Goal: Transaction & Acquisition: Purchase product/service

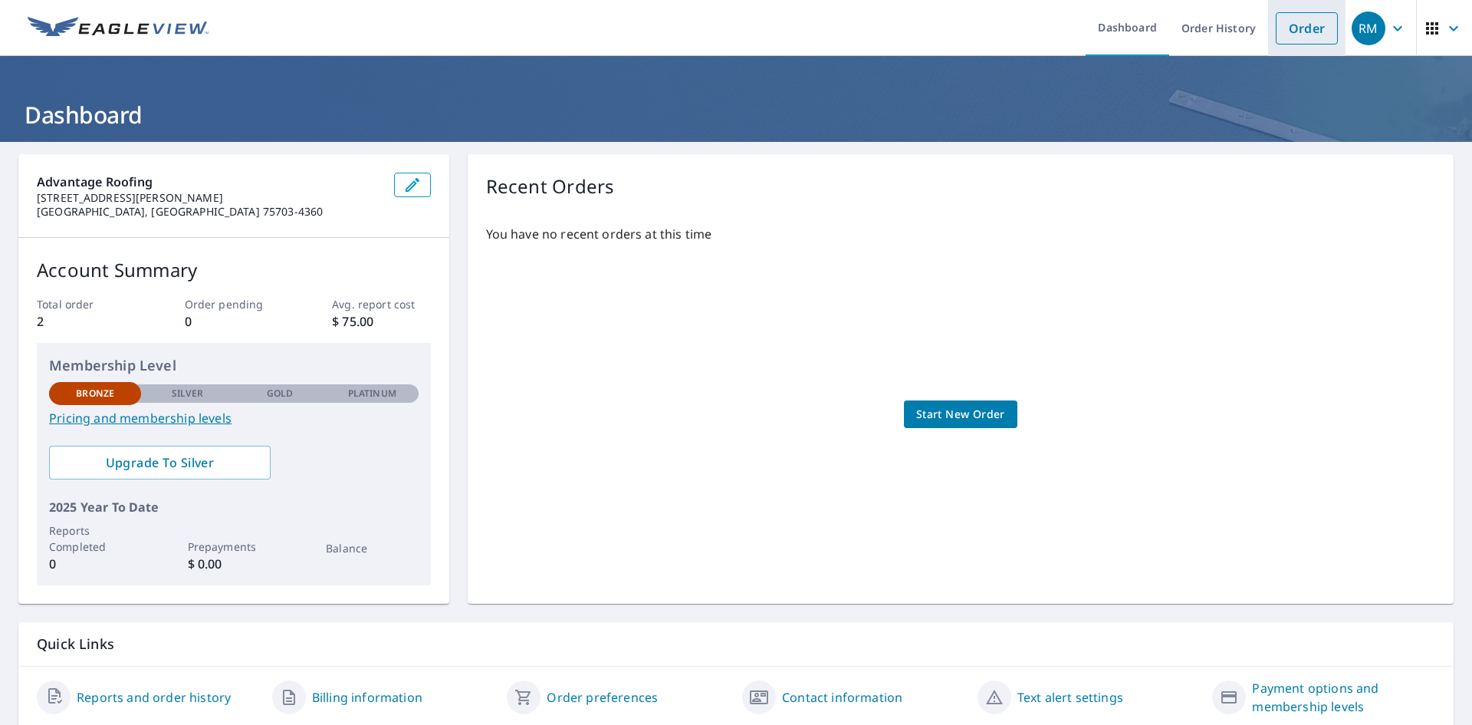
click at [1321, 23] on link "Order" at bounding box center [1307, 28] width 62 height 32
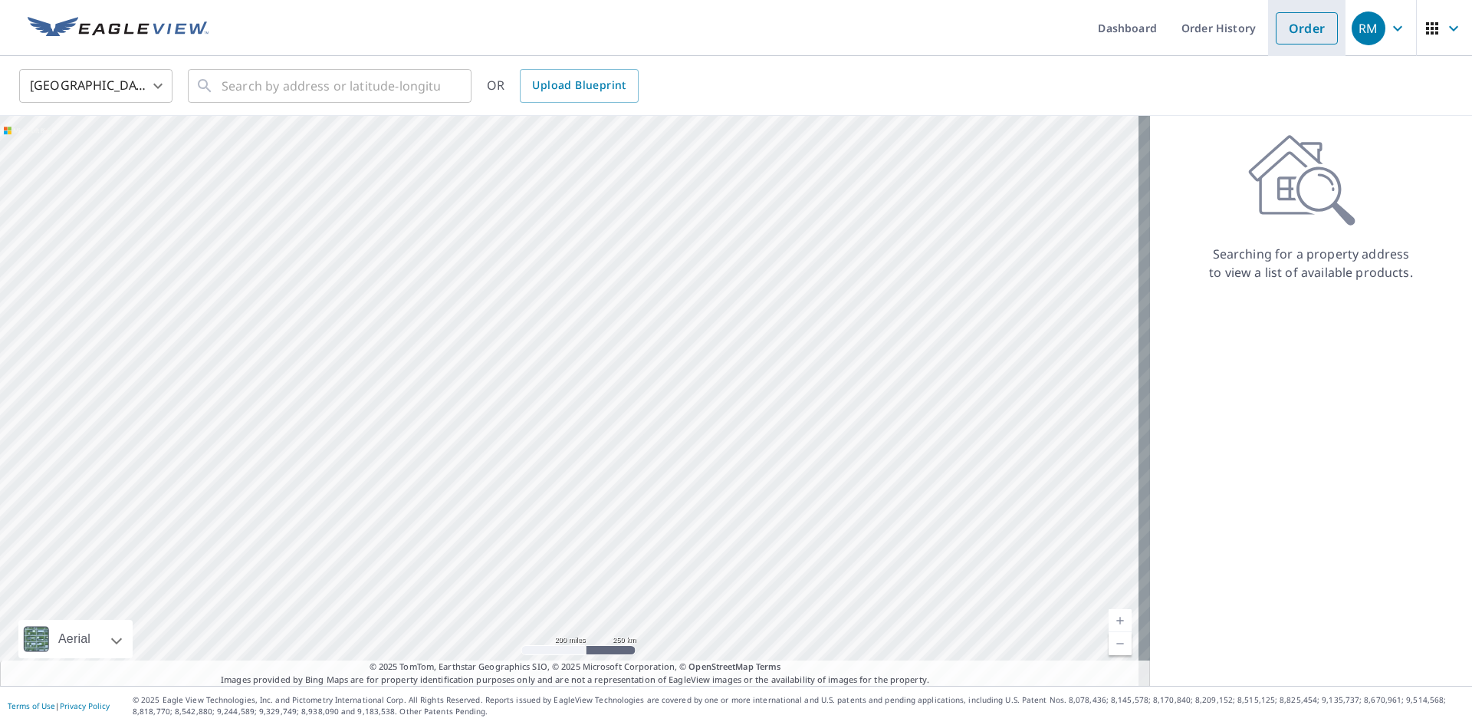
click at [1292, 41] on link "Order" at bounding box center [1307, 28] width 62 height 32
click at [370, 79] on input "text" at bounding box center [331, 85] width 219 height 43
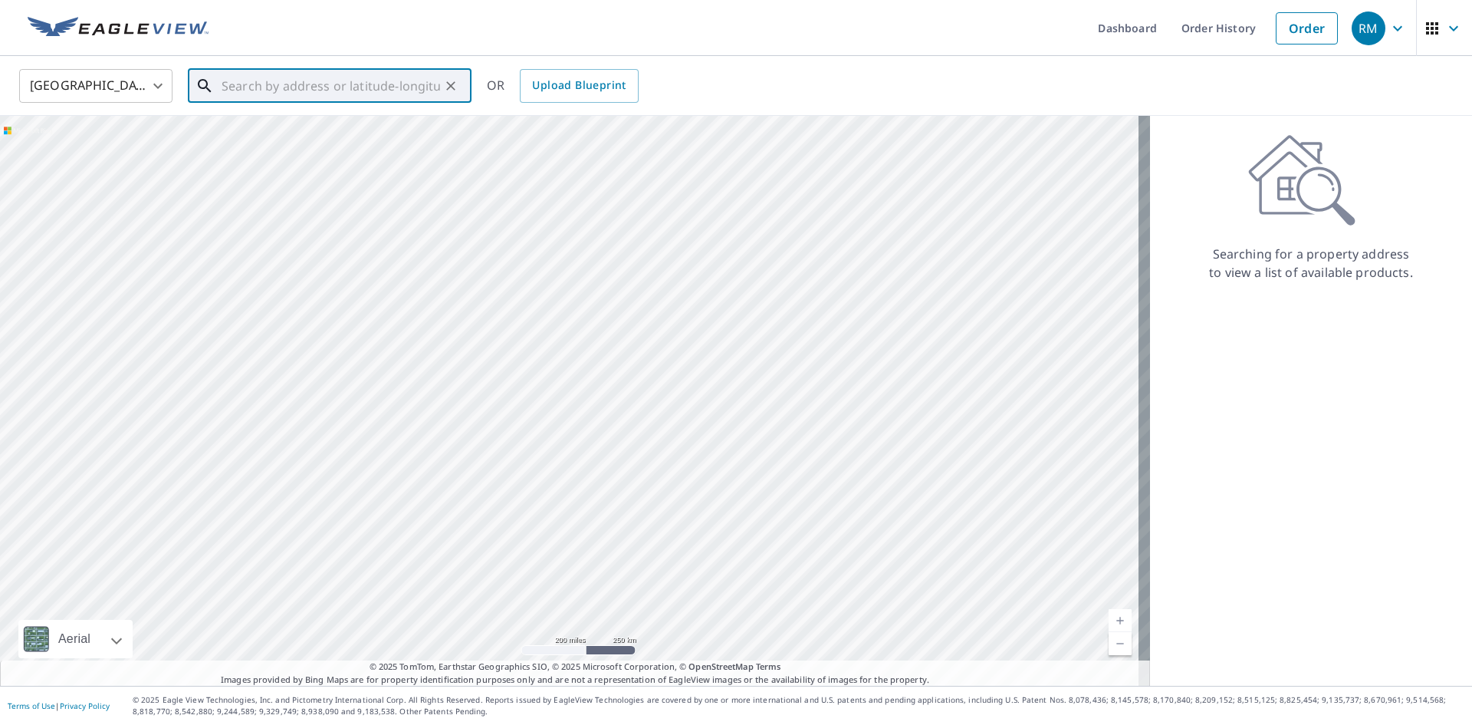
paste input "[STREET_ADDRESS][PERSON_NAME]"
click at [377, 130] on span "[STREET_ADDRESS][PERSON_NAME]" at bounding box center [339, 130] width 241 height 18
type input "[STREET_ADDRESS][PERSON_NAME]"
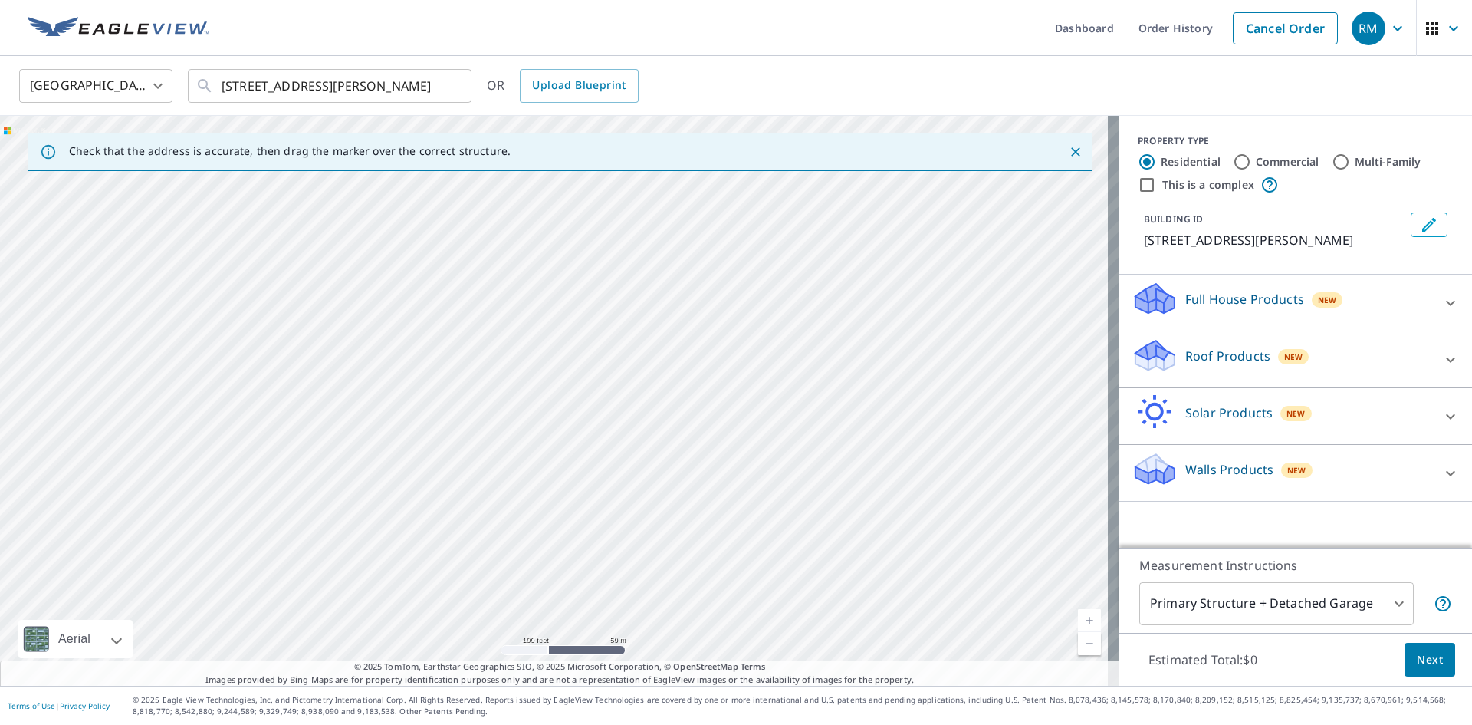
drag, startPoint x: 355, startPoint y: 229, endPoint x: 475, endPoint y: 336, distance: 160.2
click at [280, 255] on div "[STREET_ADDRESS][PERSON_NAME]" at bounding box center [559, 401] width 1119 height 570
drag, startPoint x: 755, startPoint y: 463, endPoint x: 429, endPoint y: 373, distance: 338.2
click at [429, 373] on div "[STREET_ADDRESS][PERSON_NAME]" at bounding box center [559, 401] width 1119 height 570
drag, startPoint x: 689, startPoint y: 375, endPoint x: 583, endPoint y: 375, distance: 105.8
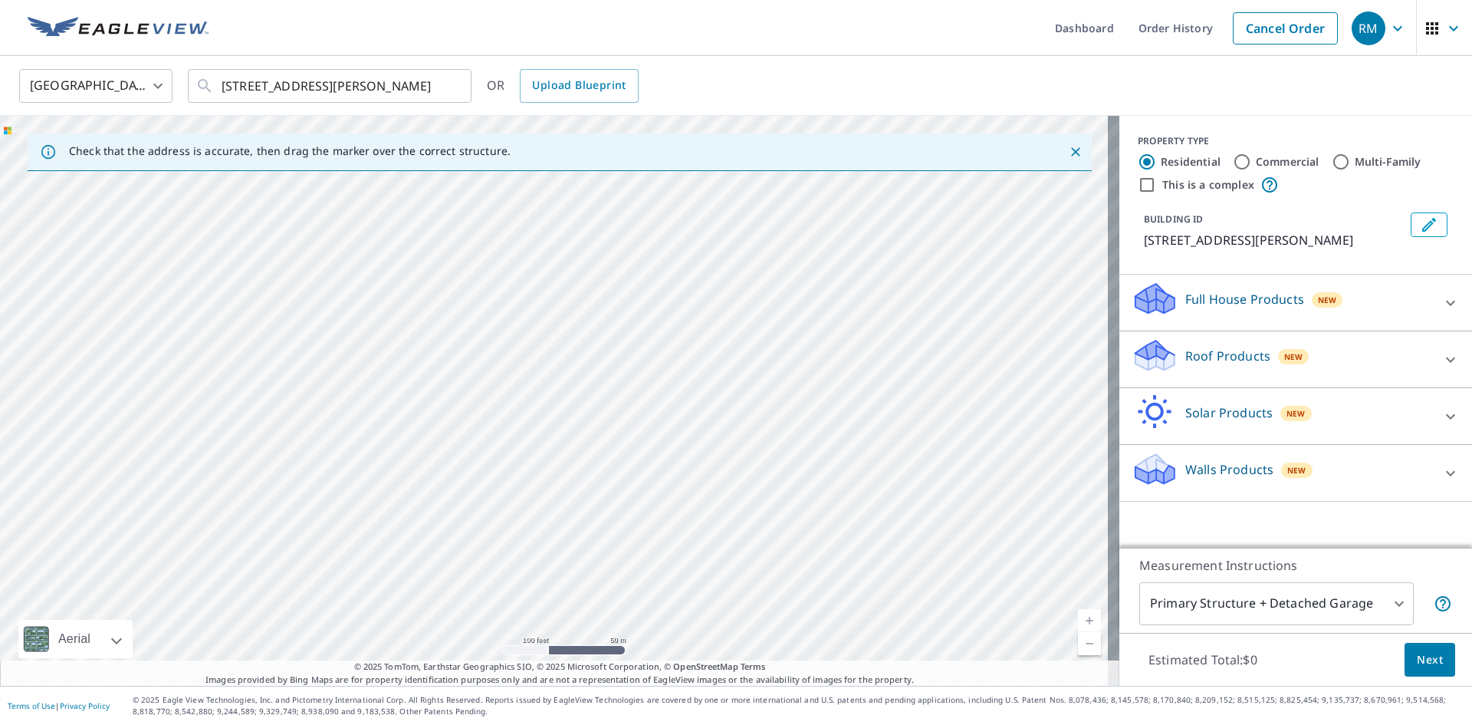
click at [583, 375] on div "[STREET_ADDRESS][PERSON_NAME]" at bounding box center [559, 401] width 1119 height 570
drag, startPoint x: 1005, startPoint y: 564, endPoint x: 801, endPoint y: 487, distance: 218.6
click at [801, 487] on div "[STREET_ADDRESS][PERSON_NAME]" at bounding box center [559, 401] width 1119 height 570
click at [1382, 369] on div "Roof Products New" at bounding box center [1282, 359] width 301 height 44
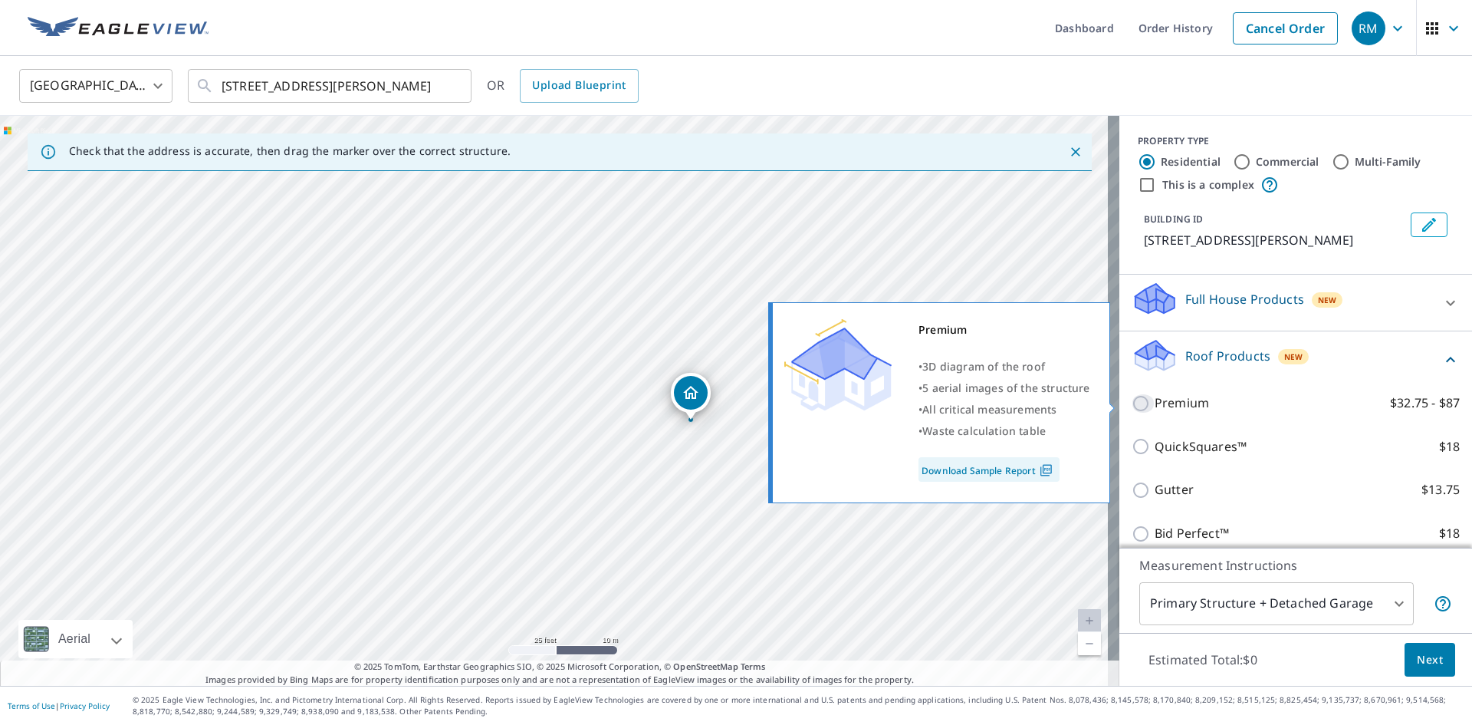
click at [1133, 396] on input "Premium $32.75 - $87" at bounding box center [1143, 403] width 23 height 18
checkbox input "true"
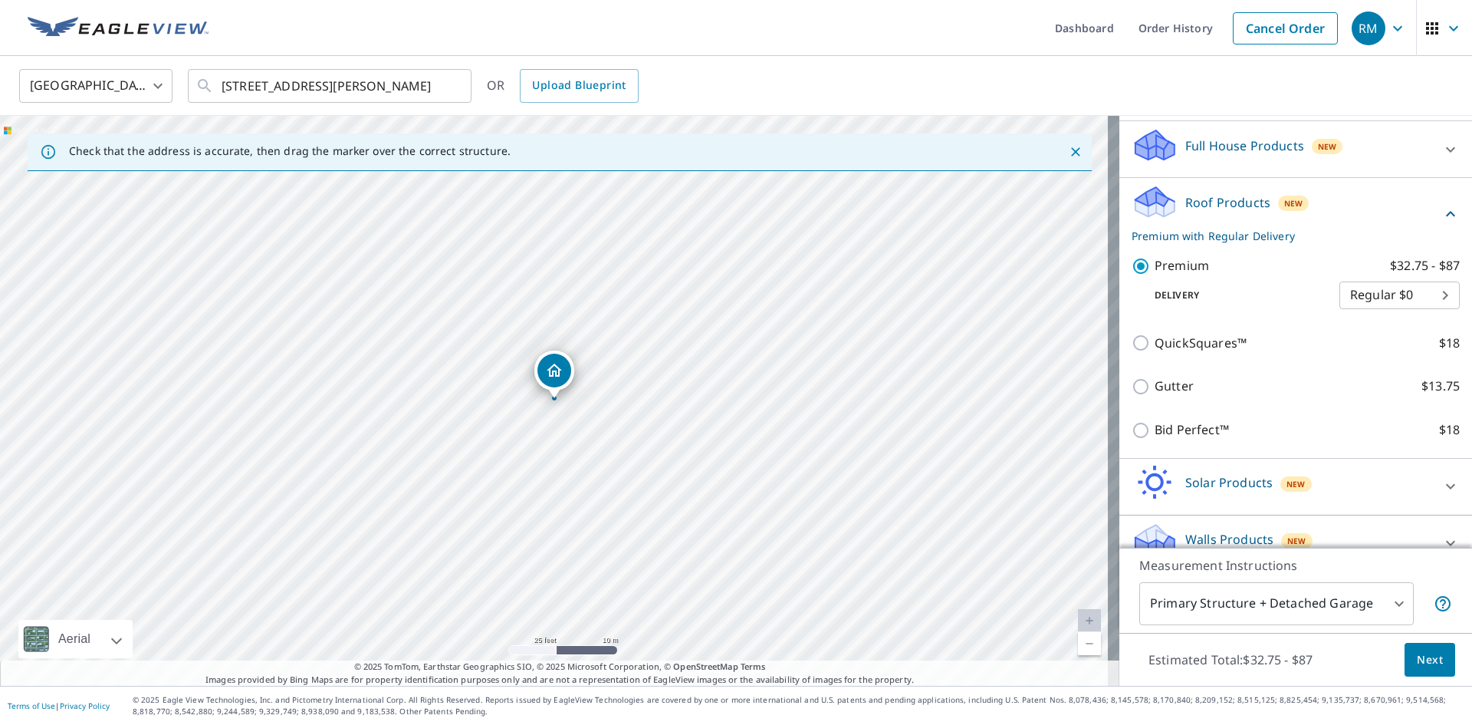
scroll to position [178, 0]
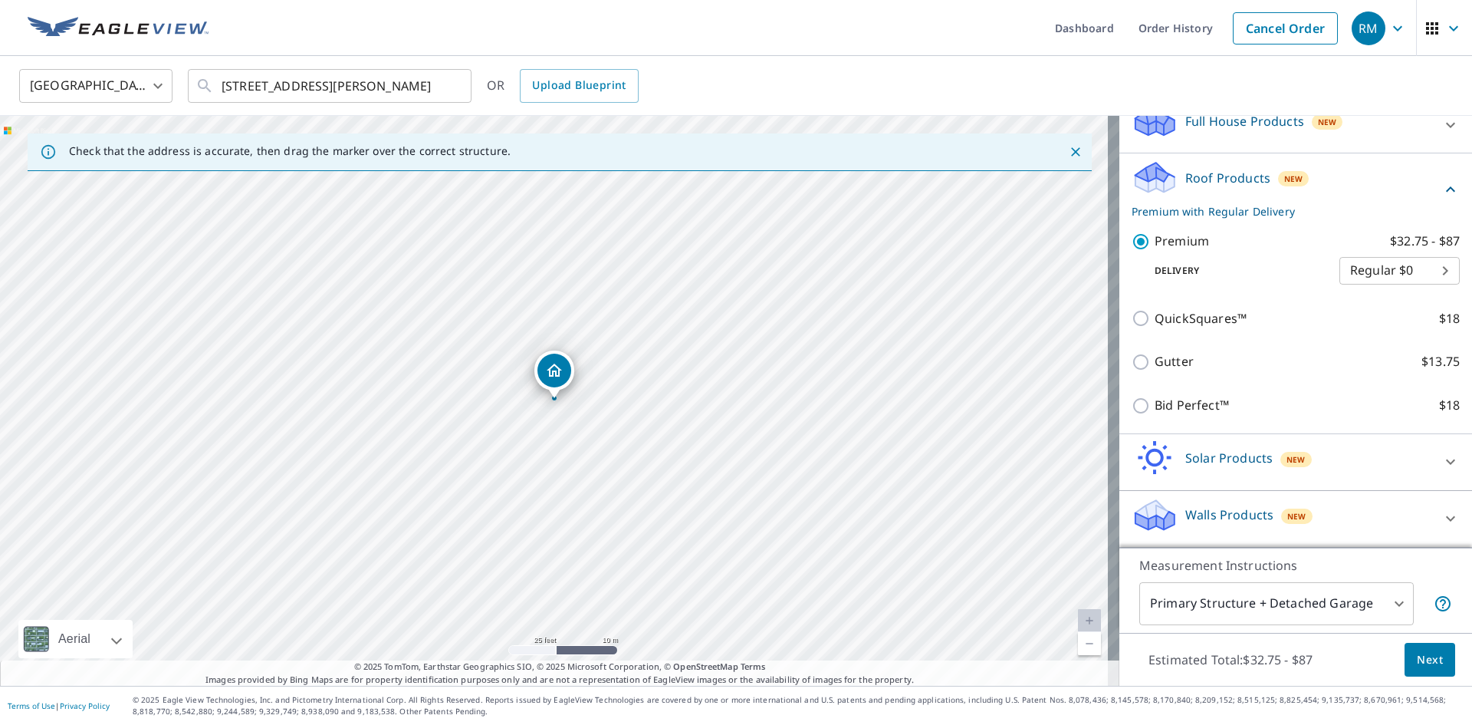
click at [1417, 652] on span "Next" at bounding box center [1430, 659] width 26 height 19
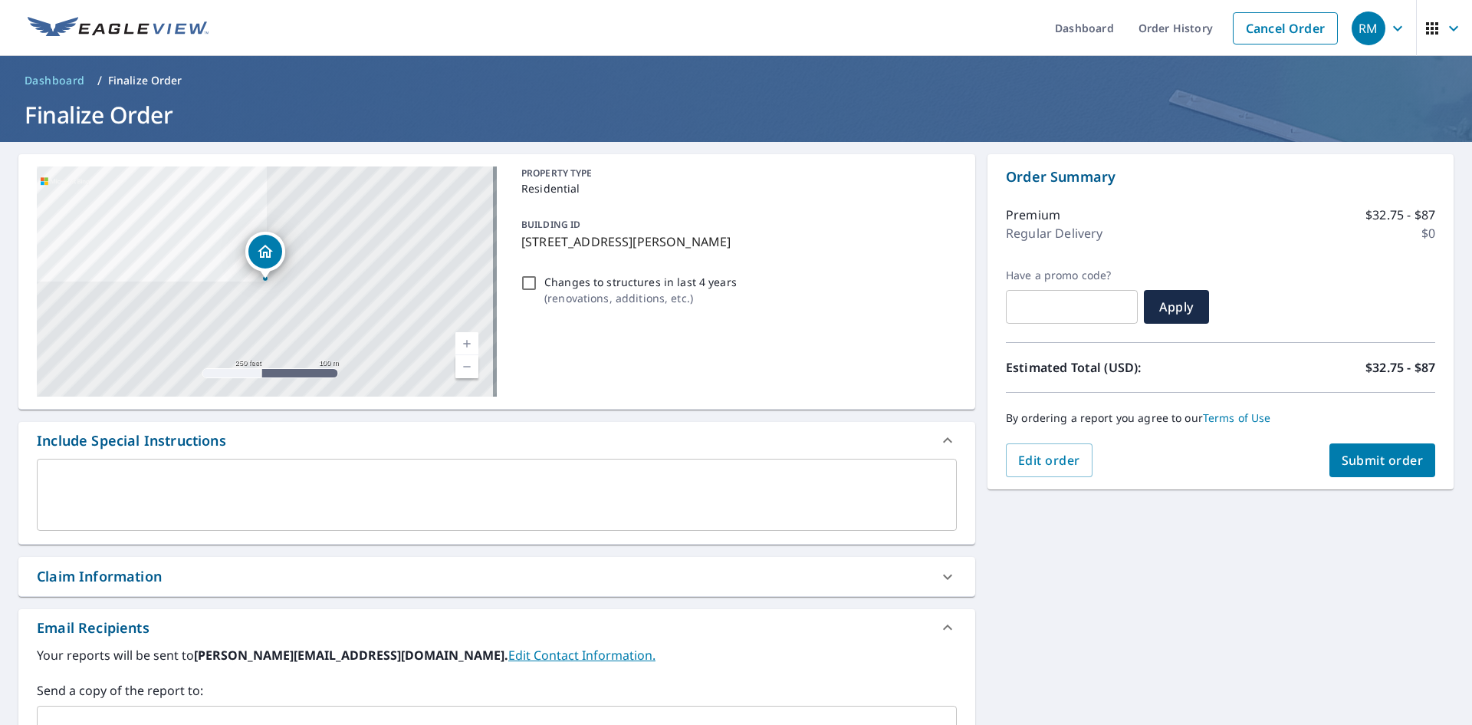
click at [1085, 296] on input "text" at bounding box center [1072, 306] width 132 height 43
type input "j"
type input "J"
type input "JR25-VE4GK-68N2E"
click at [1179, 303] on span "Apply" at bounding box center [1176, 306] width 41 height 17
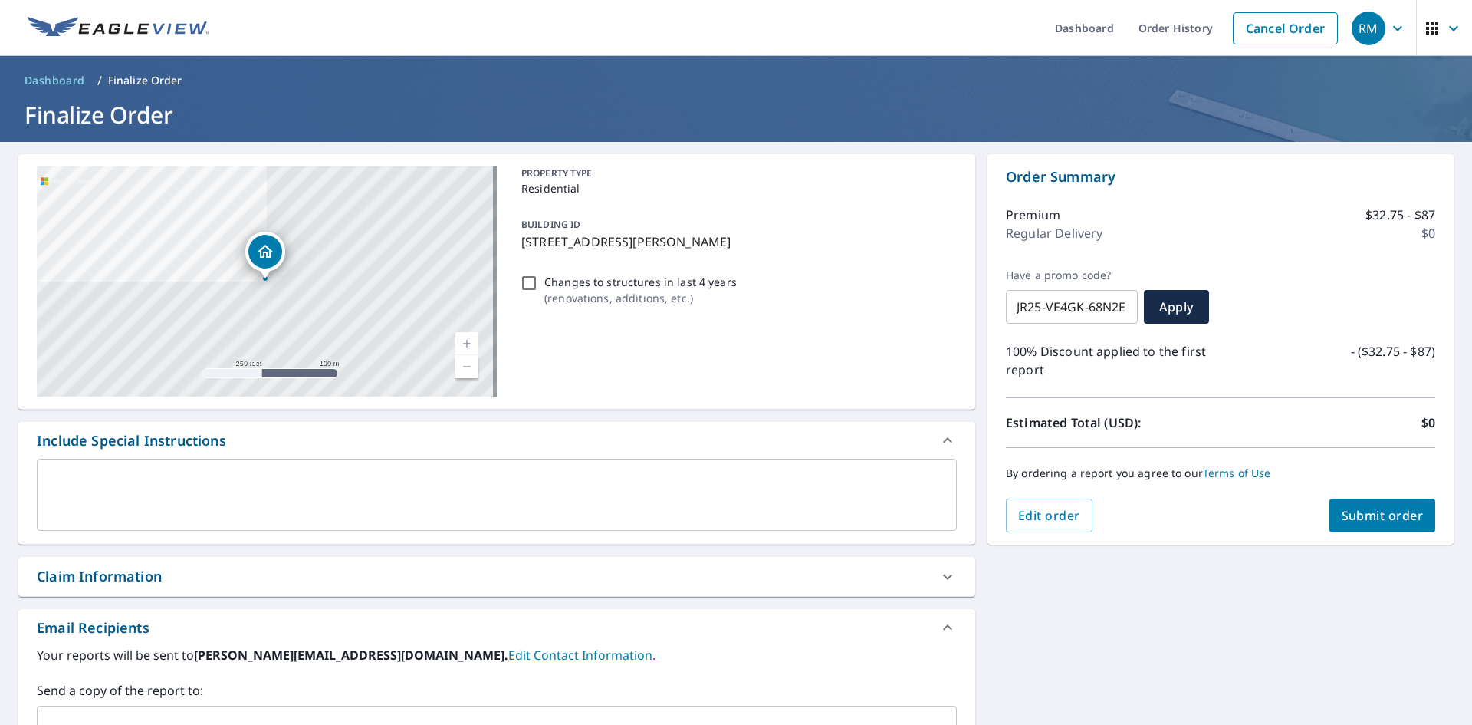
click at [1380, 515] on span "Submit order" at bounding box center [1383, 515] width 82 height 17
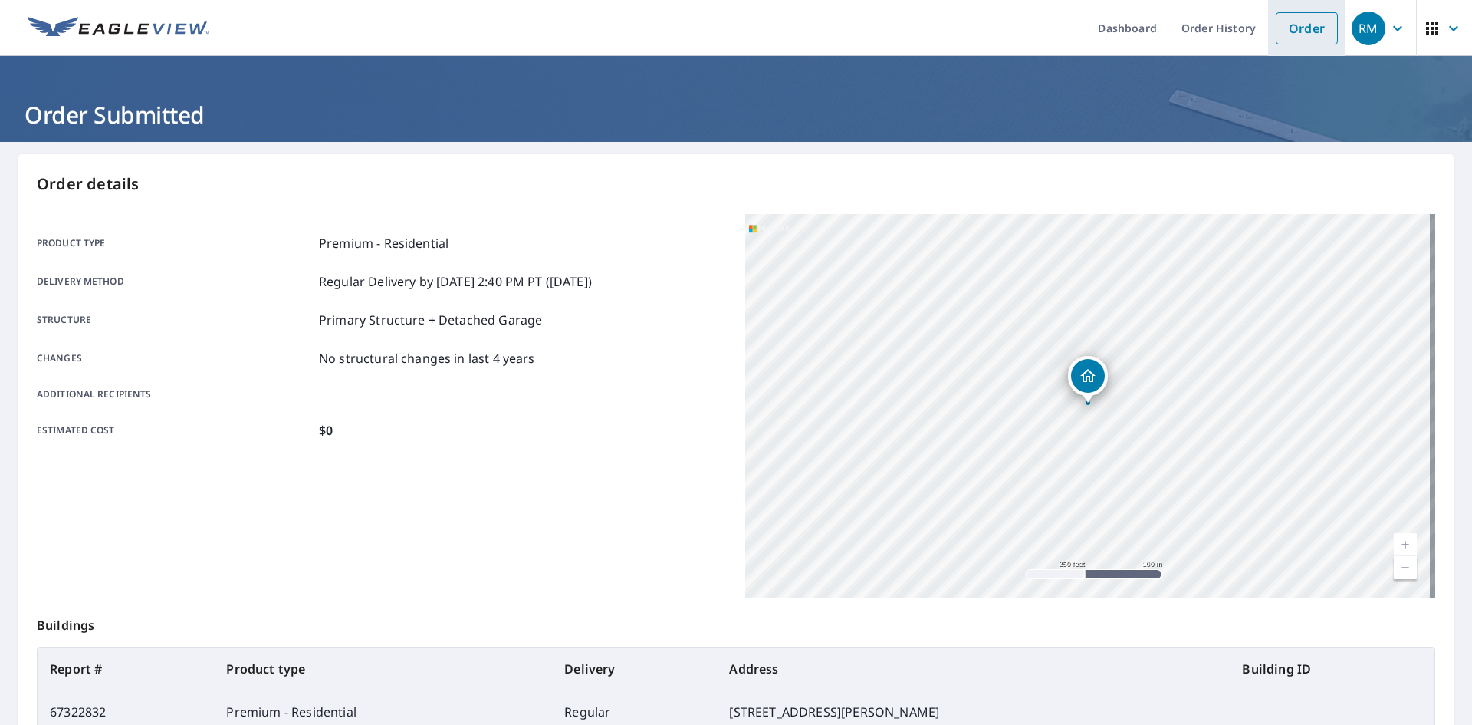
click at [1301, 22] on link "Order" at bounding box center [1307, 28] width 62 height 32
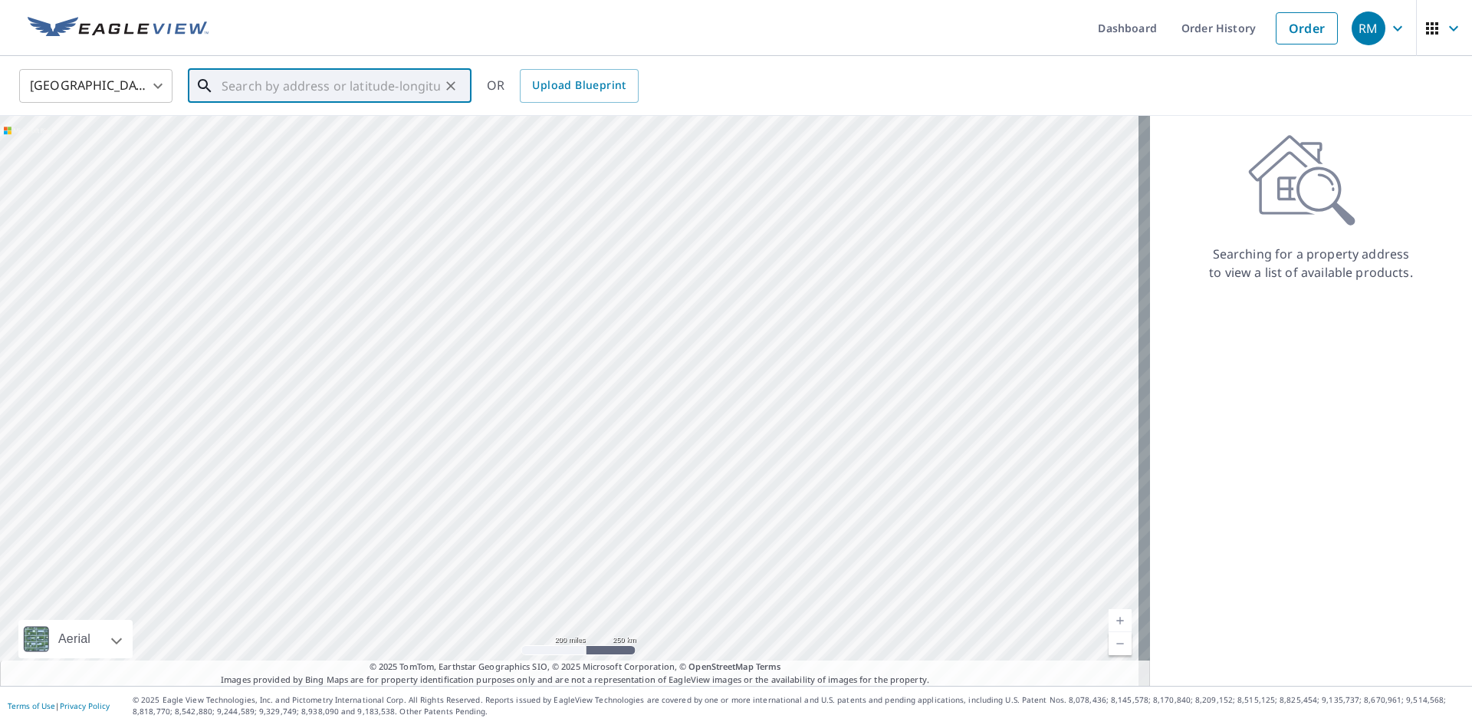
click at [307, 82] on input "text" at bounding box center [331, 85] width 219 height 43
paste input "[STREET_ADDRESS]"
click at [386, 123] on span "[STREET_ADDRESS]" at bounding box center [339, 130] width 241 height 18
type input "[STREET_ADDRESS][PERSON_NAME]"
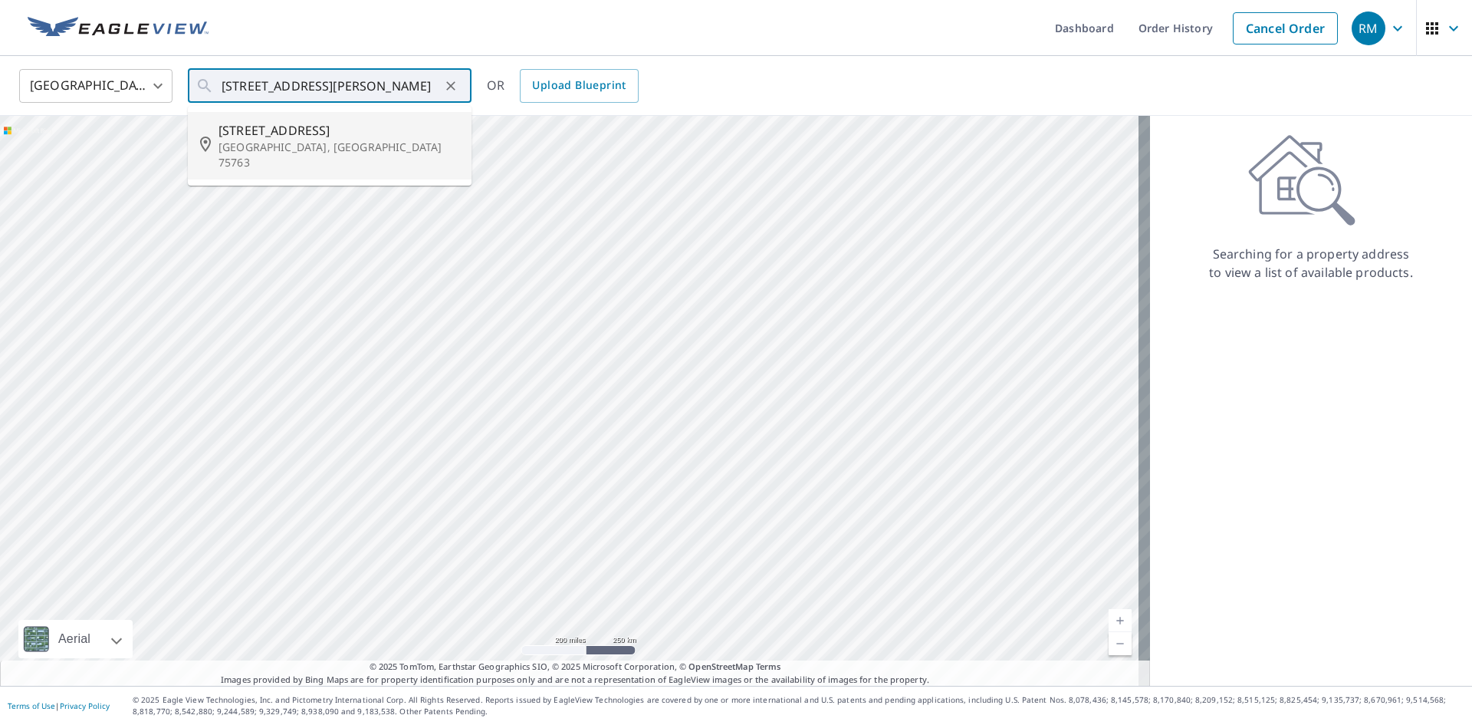
scroll to position [0, 0]
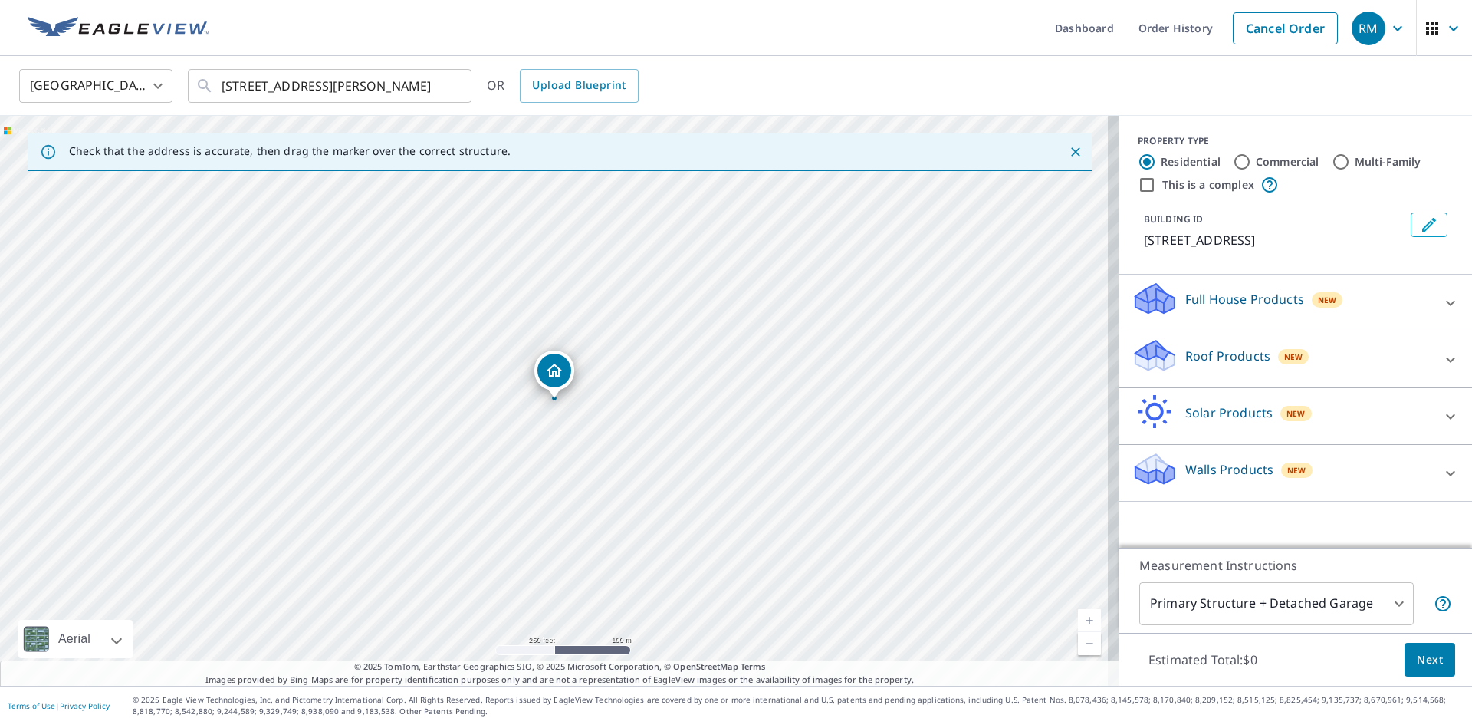
click at [1386, 351] on div "Roof Products New" at bounding box center [1282, 359] width 301 height 44
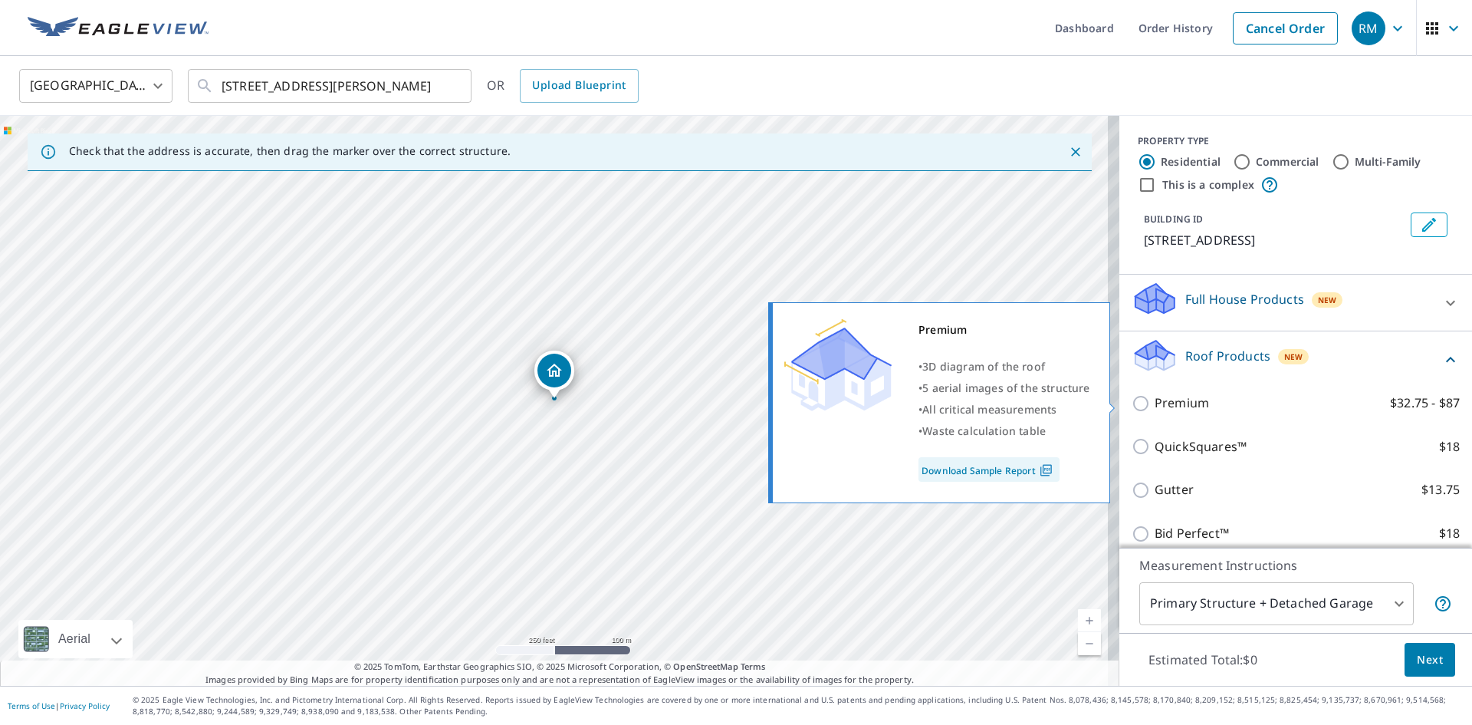
click at [1182, 401] on p "Premium" at bounding box center [1182, 402] width 54 height 19
click at [1155, 401] on input "Premium $32.75 - $87" at bounding box center [1143, 403] width 23 height 18
checkbox input "true"
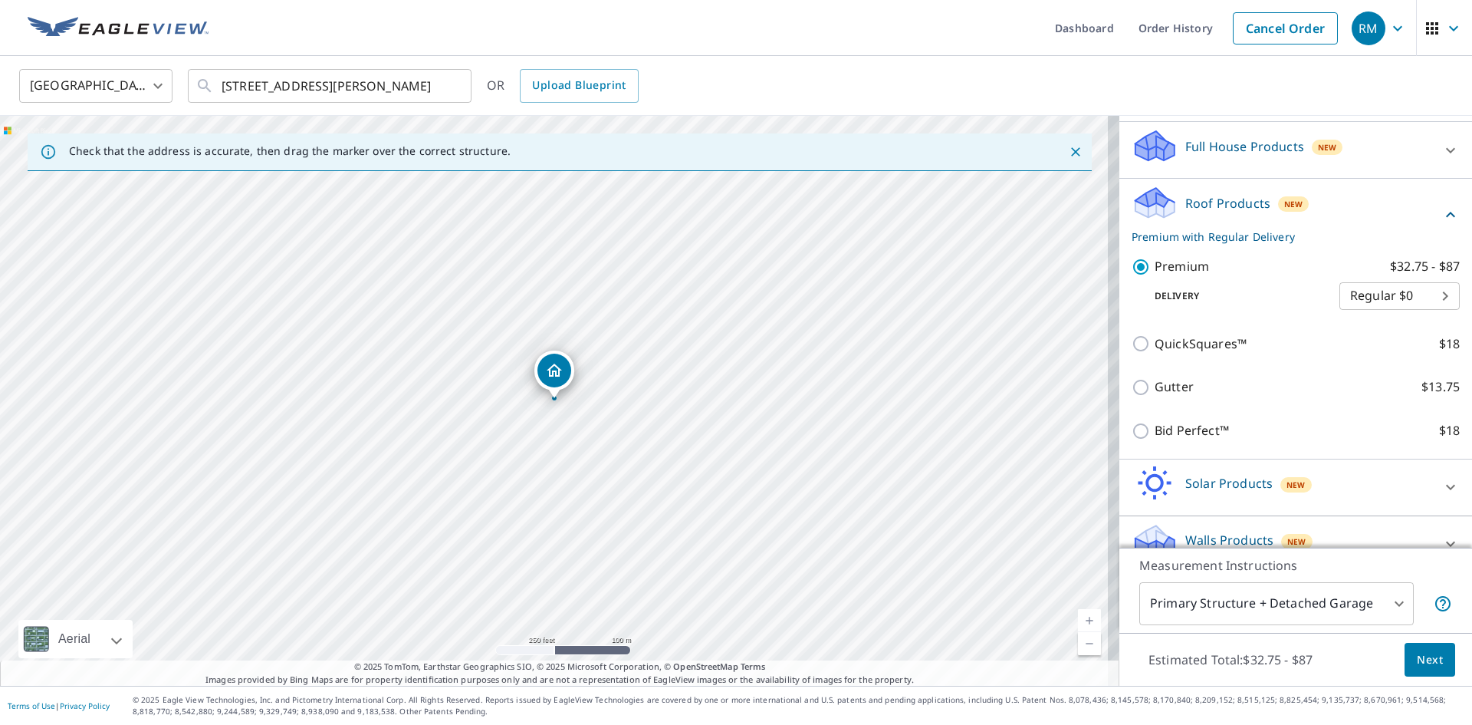
scroll to position [153, 0]
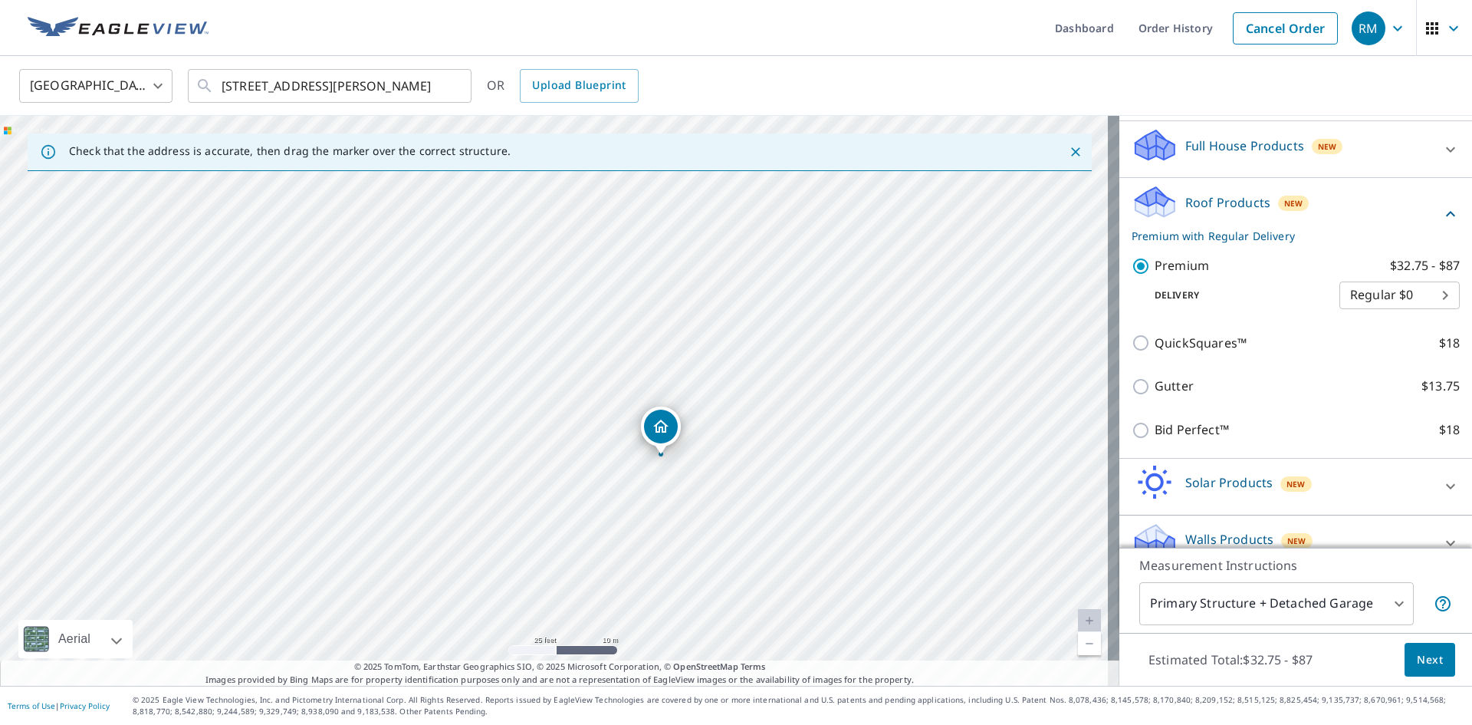
drag, startPoint x: 674, startPoint y: 470, endPoint x: 716, endPoint y: 438, distance: 53.1
click at [716, 438] on div "[STREET_ADDRESS][PERSON_NAME]" at bounding box center [559, 401] width 1119 height 570
drag, startPoint x: 662, startPoint y: 420, endPoint x: 651, endPoint y: 521, distance: 101.1
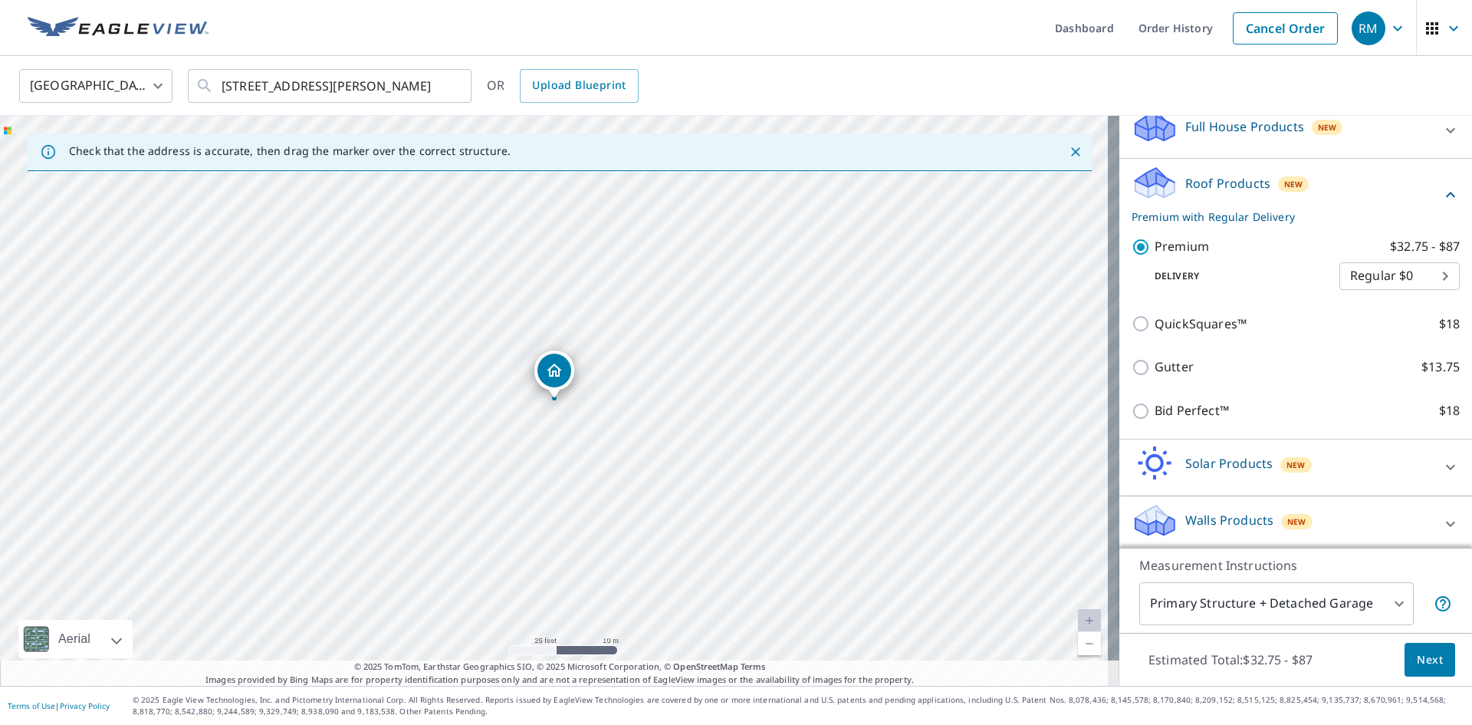
scroll to position [178, 0]
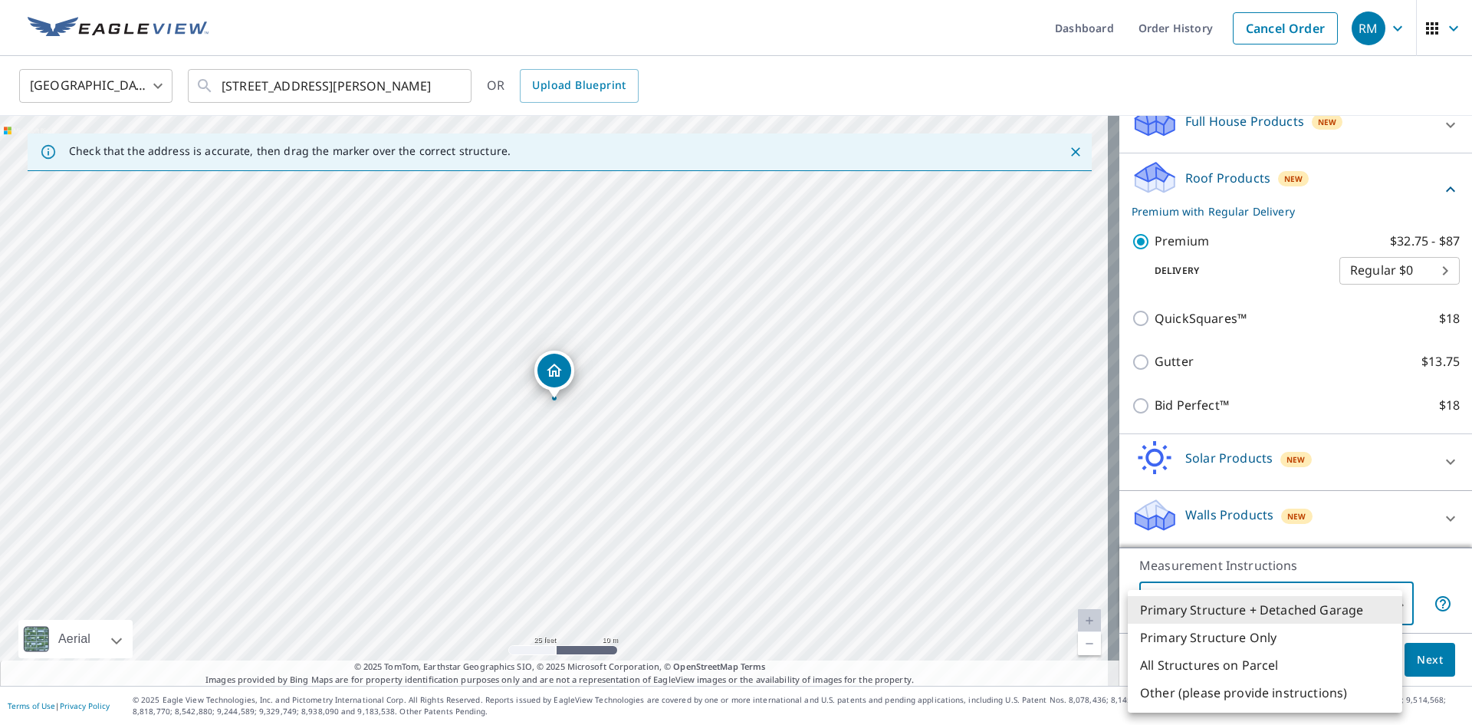
click at [1359, 611] on body "RM RM Dashboard Order History Cancel Order RM [GEOGRAPHIC_DATA] [GEOGRAPHIC_DAT…" at bounding box center [736, 362] width 1472 height 725
click at [1282, 669] on li "All Structures on Parcel" at bounding box center [1265, 665] width 275 height 28
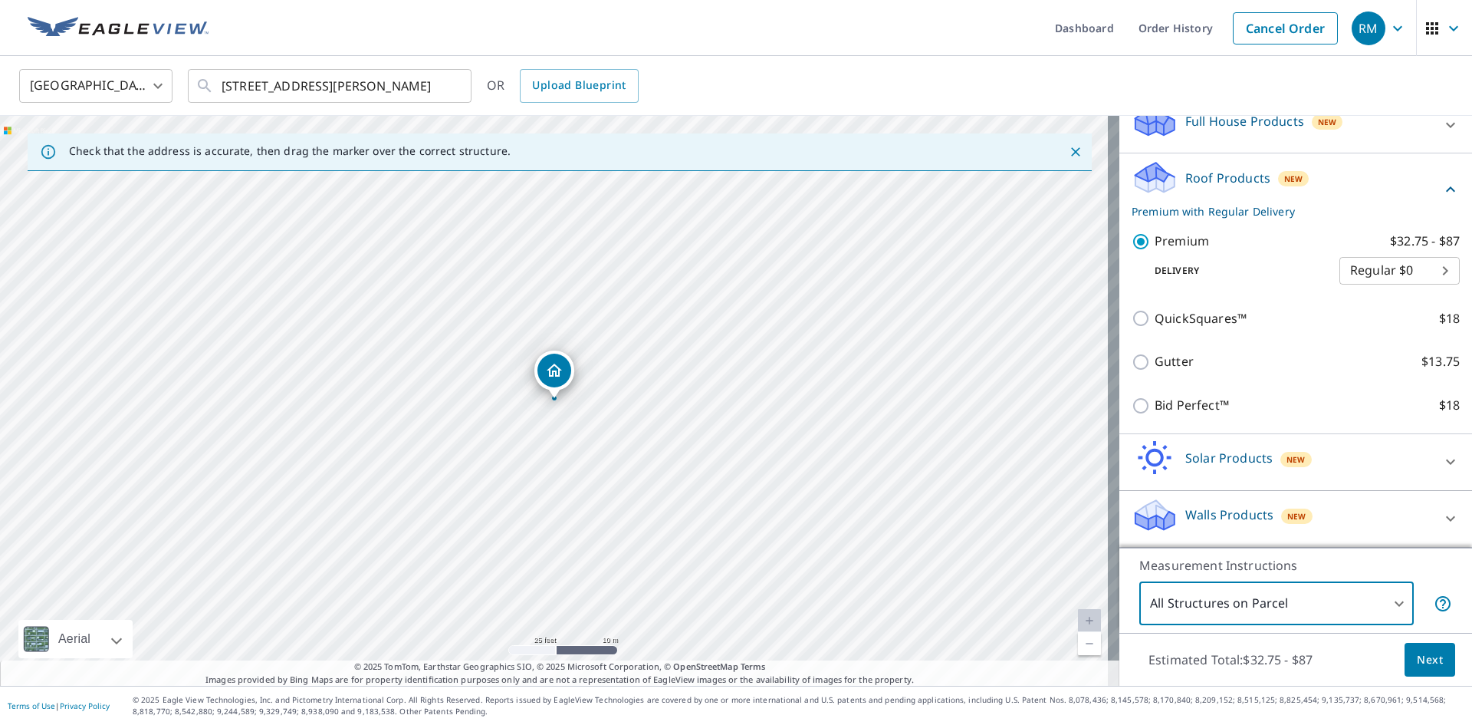
click at [1304, 603] on body "RM RM Dashboard Order History Cancel Order RM [GEOGRAPHIC_DATA] [GEOGRAPHIC_DAT…" at bounding box center [736, 362] width 1472 height 725
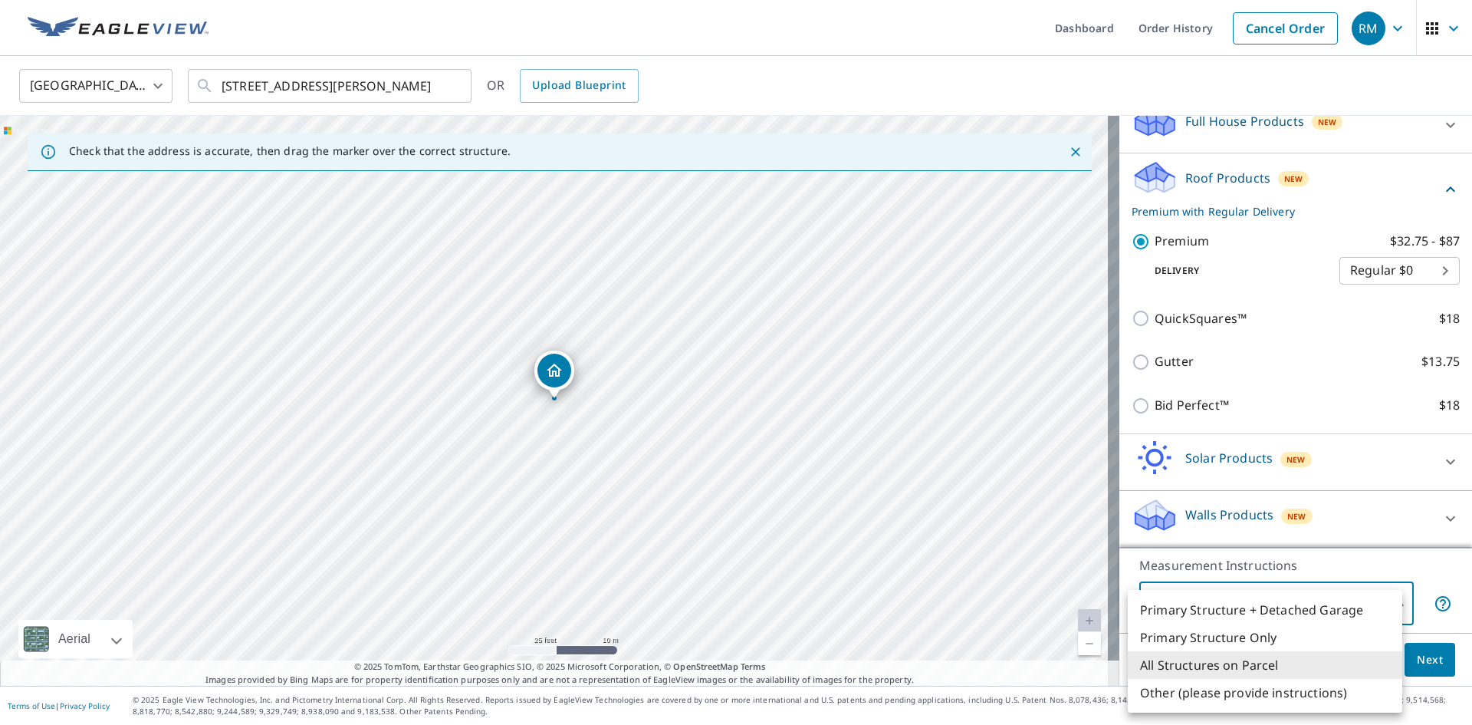
click at [1266, 616] on li "Primary Structure + Detached Garage" at bounding box center [1265, 610] width 275 height 28
type input "1"
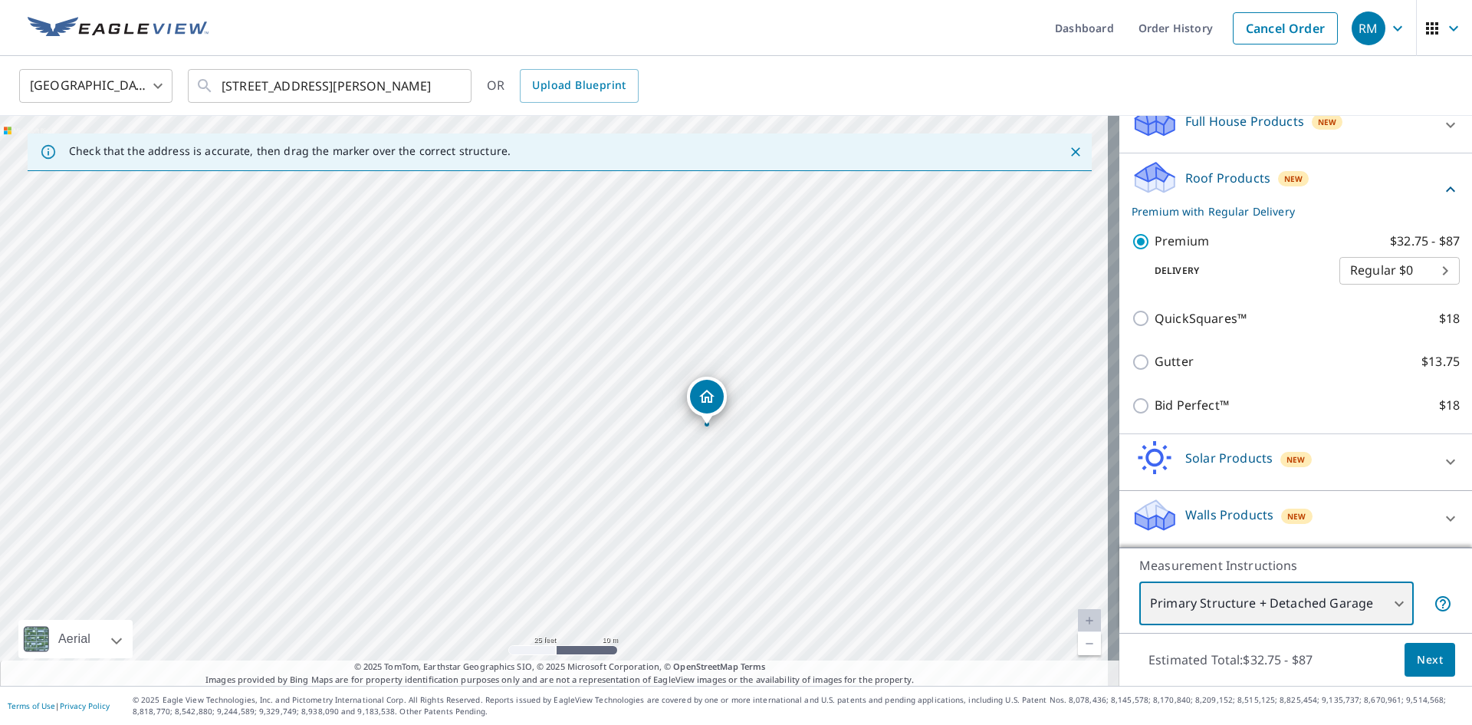
drag, startPoint x: 662, startPoint y: 362, endPoint x: 815, endPoint y: 388, distance: 154.8
click at [815, 388] on div "[STREET_ADDRESS][PERSON_NAME]" at bounding box center [559, 401] width 1119 height 570
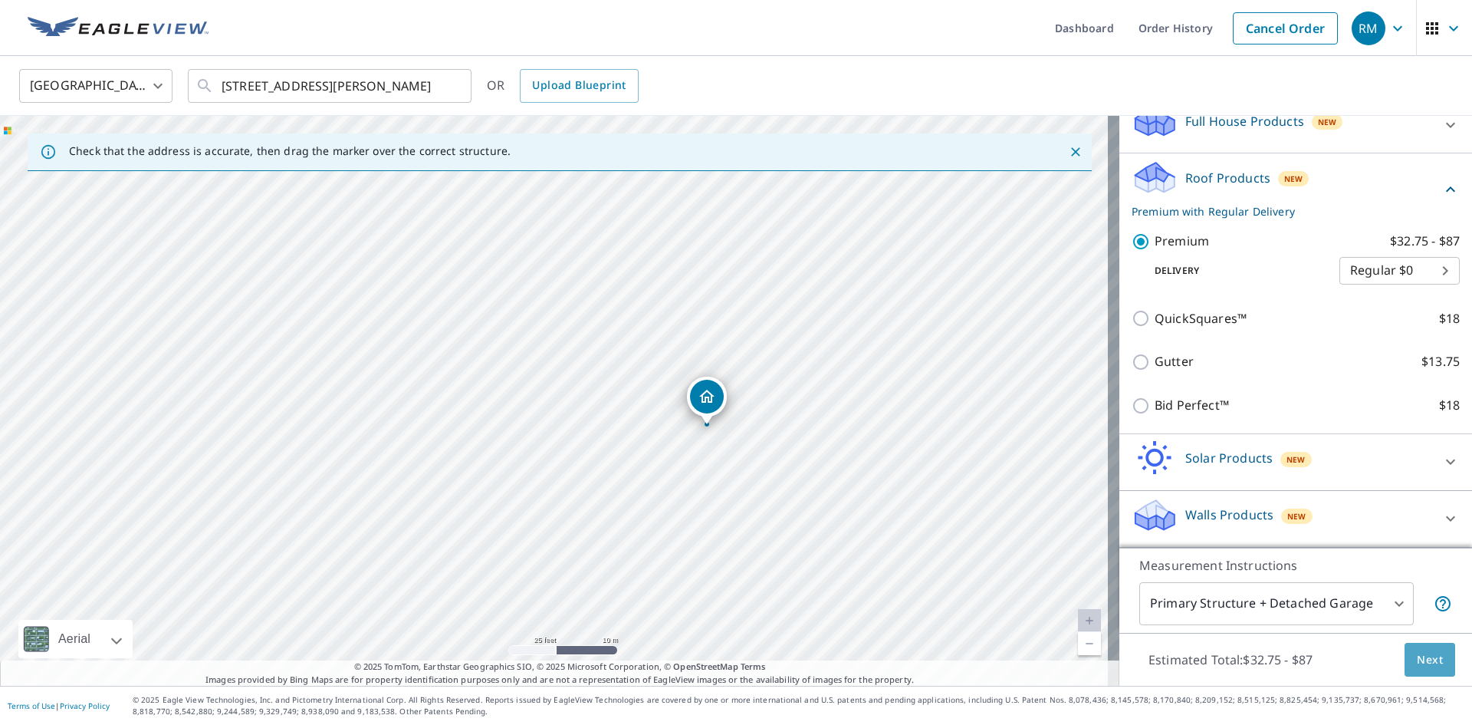
click at [1428, 657] on span "Next" at bounding box center [1430, 659] width 26 height 19
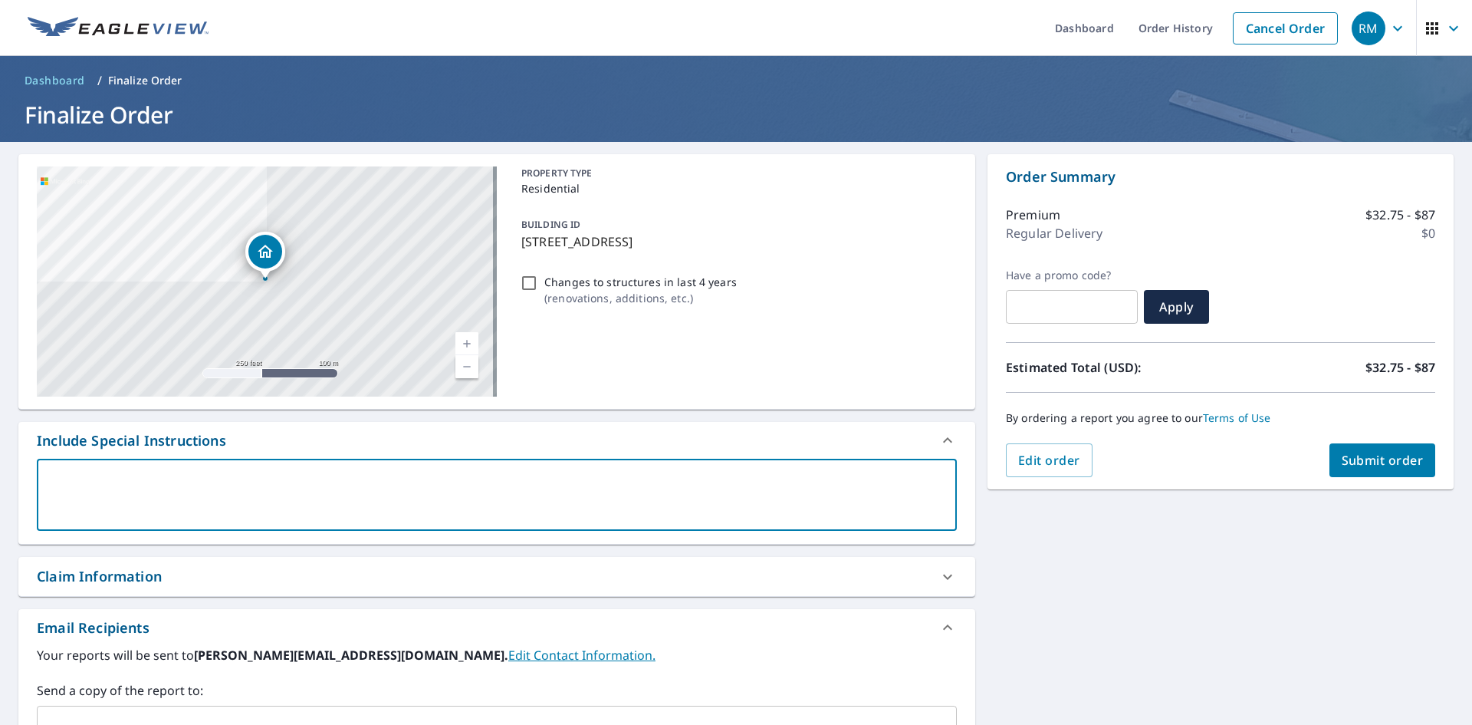
click at [493, 485] on textarea at bounding box center [497, 495] width 899 height 44
type textarea "H"
type textarea "x"
type textarea "Ho"
type textarea "x"
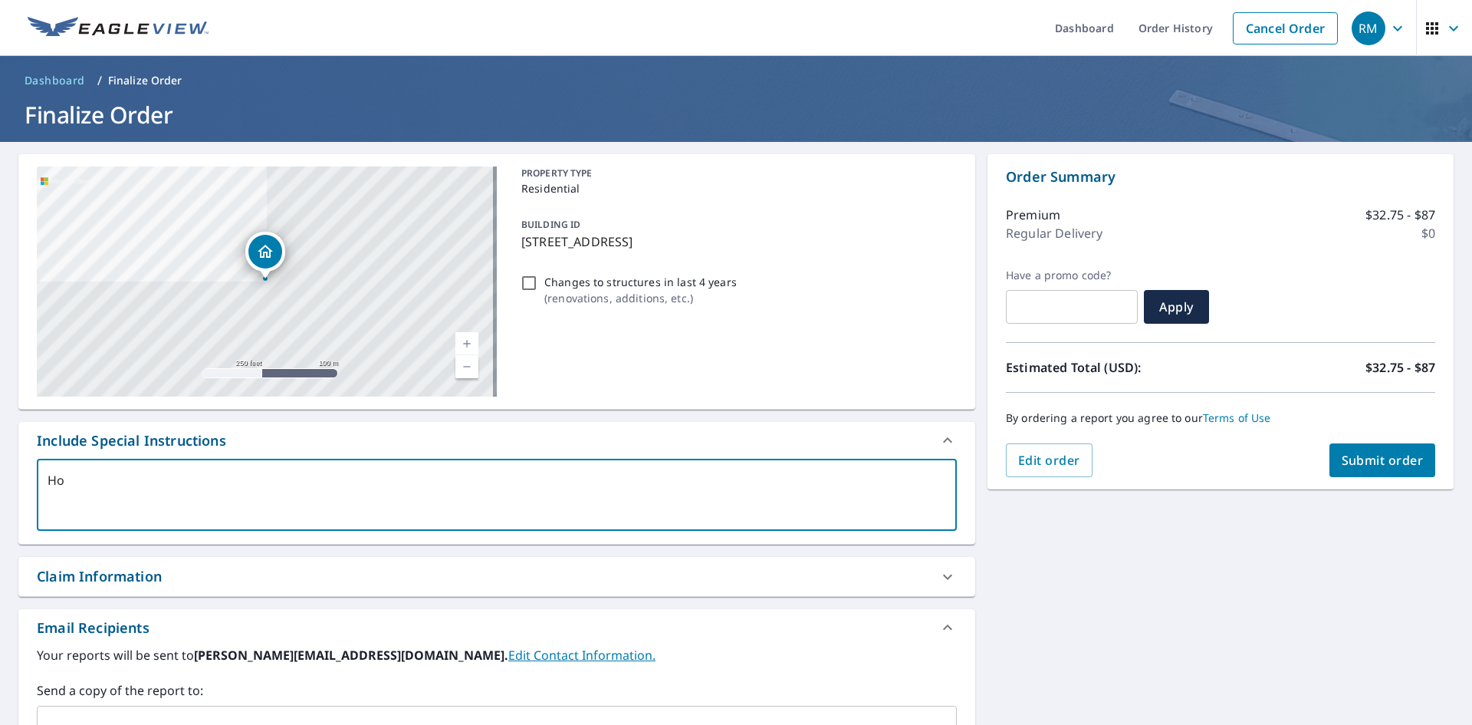
type textarea "Hou"
type textarea "x"
type textarea "Hous"
type textarea "x"
type textarea "House"
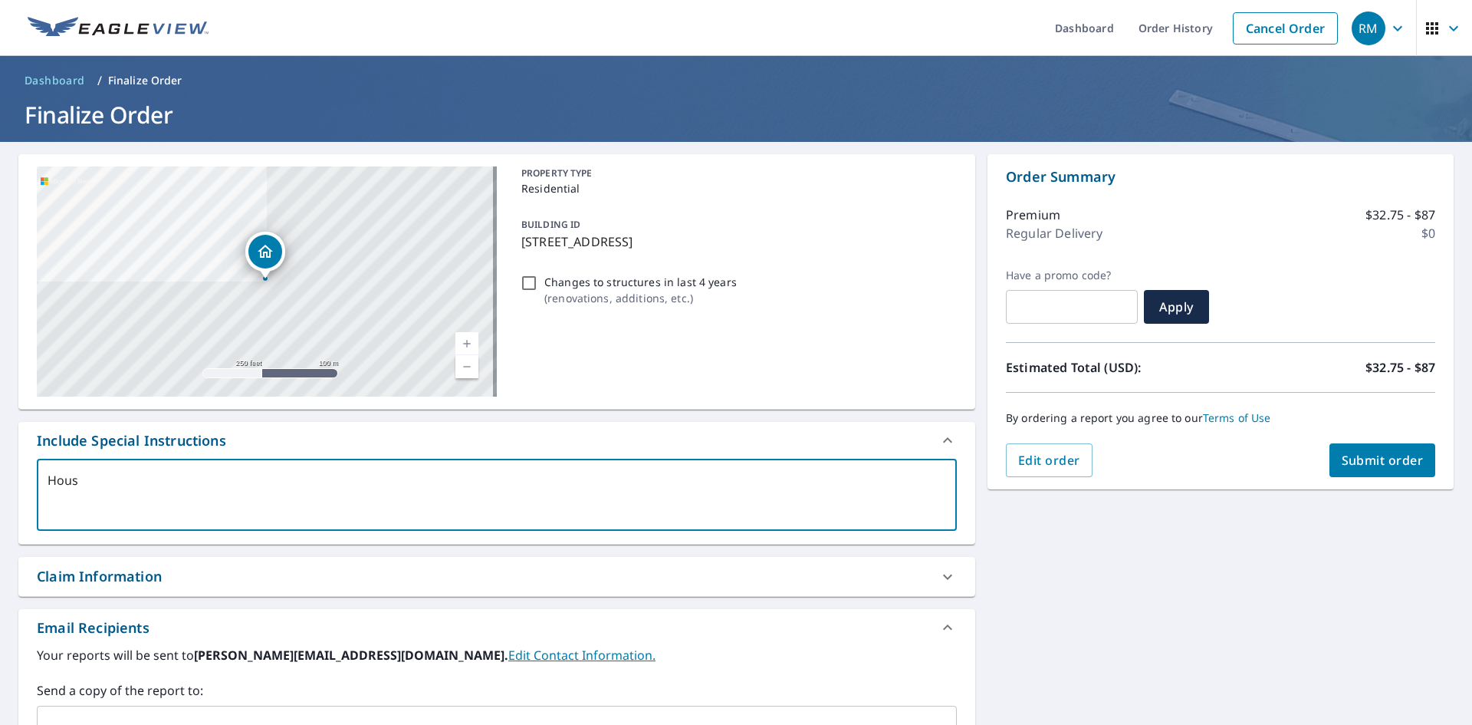
type textarea "x"
type textarea "House"
type textarea "x"
type textarea "House a"
type textarea "x"
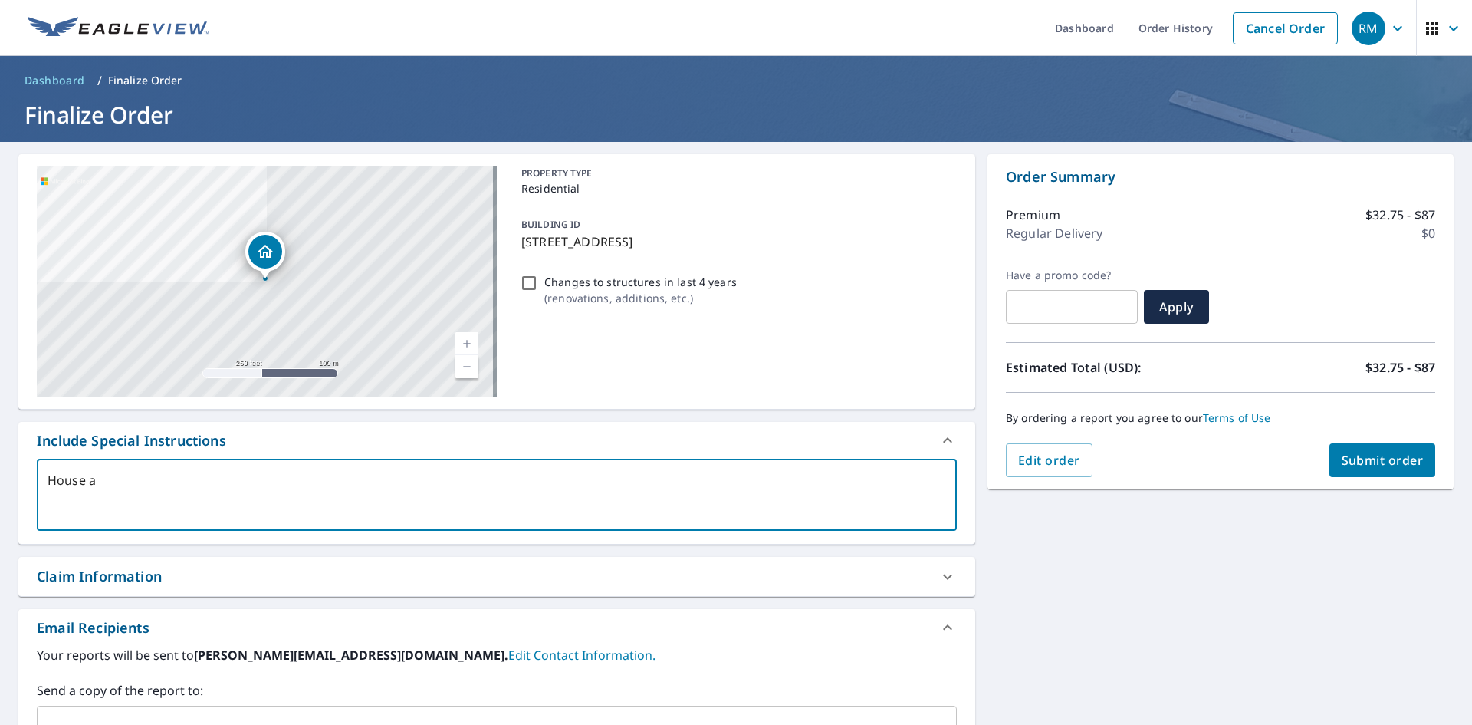
type textarea "House an"
type textarea "x"
type textarea "House and"
type textarea "x"
type textarea "House and"
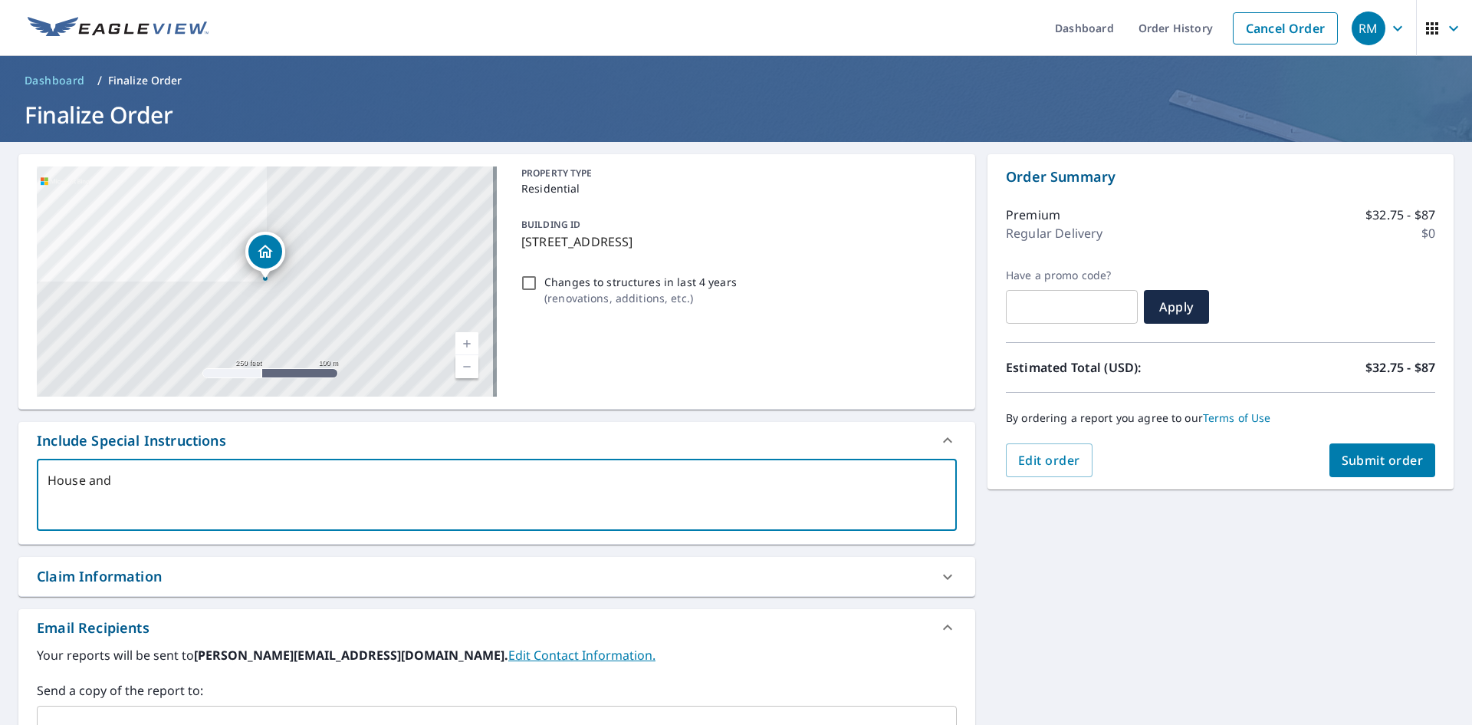
type textarea "x"
type textarea "House and d"
type textarea "x"
type textarea "House and de"
type textarea "x"
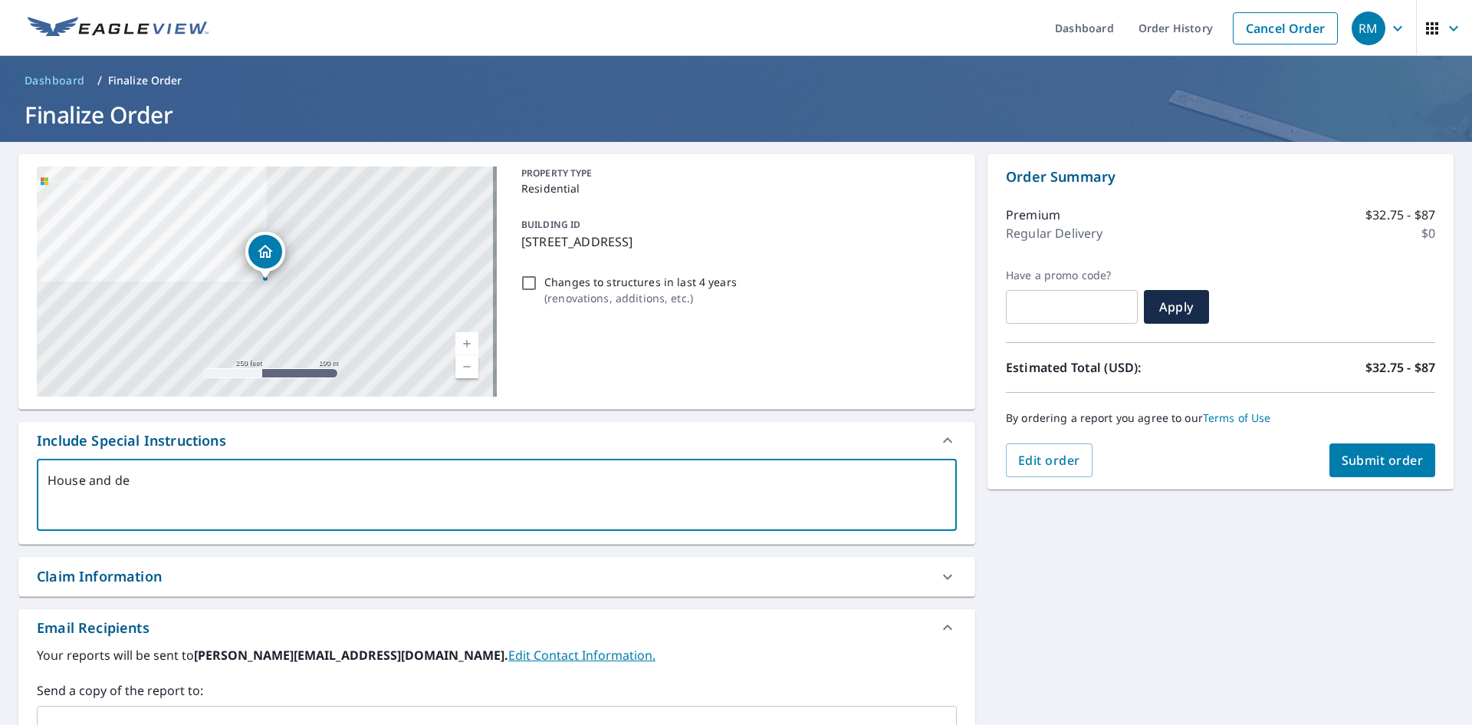
type textarea "House and det"
type textarea "x"
type textarea "House and deta"
type textarea "x"
type textarea "House and detat"
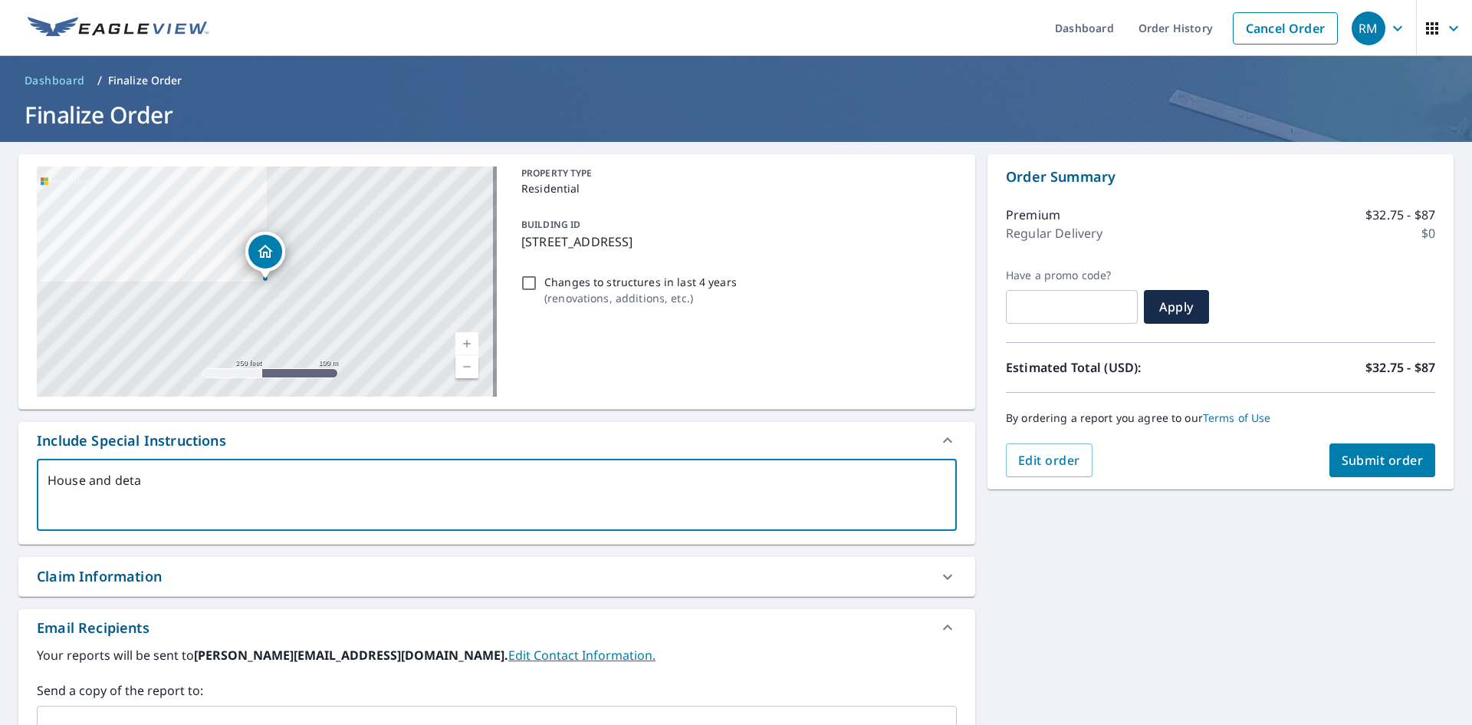
type textarea "x"
type textarea "House and detatc"
type textarea "x"
type textarea "House and detatch"
type textarea "x"
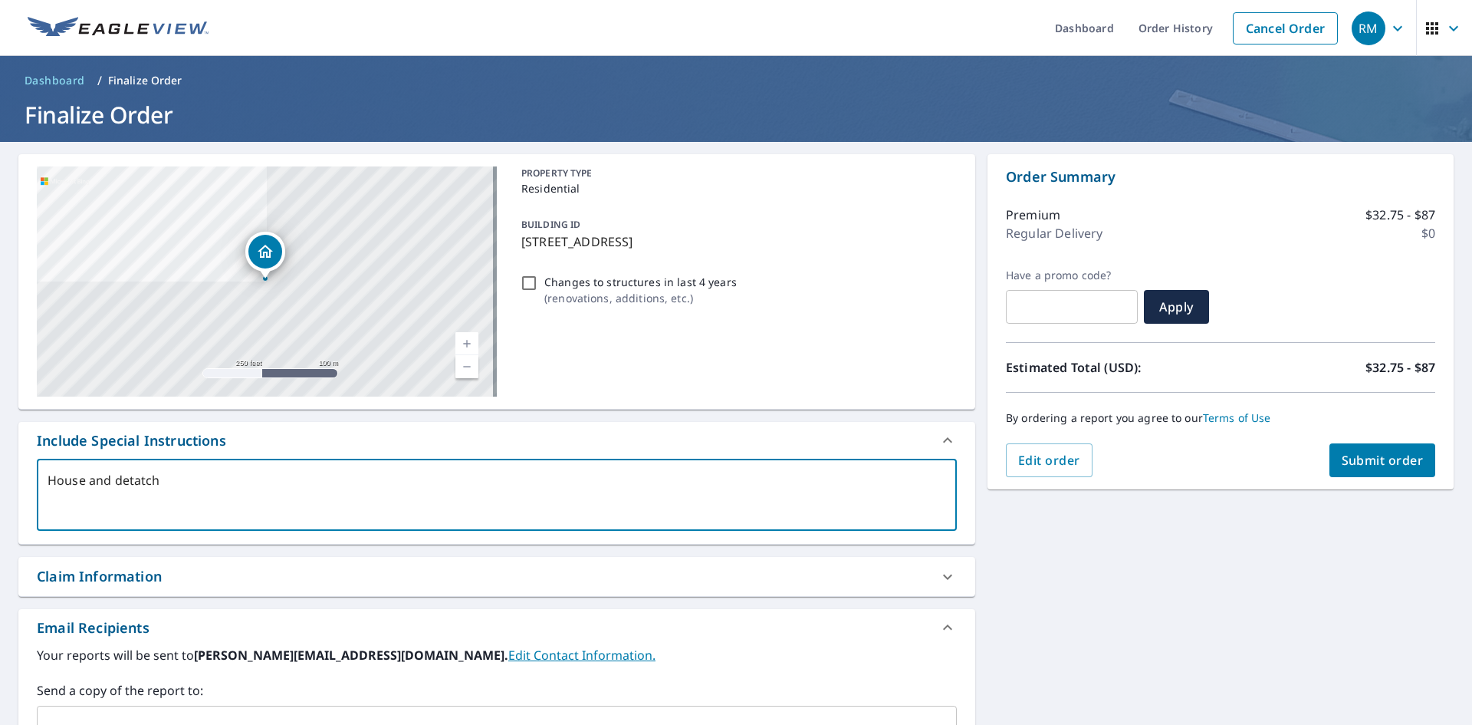
type textarea "House and detatche"
type textarea "x"
type textarea "House and detatched"
type textarea "x"
type textarea "House and detatched"
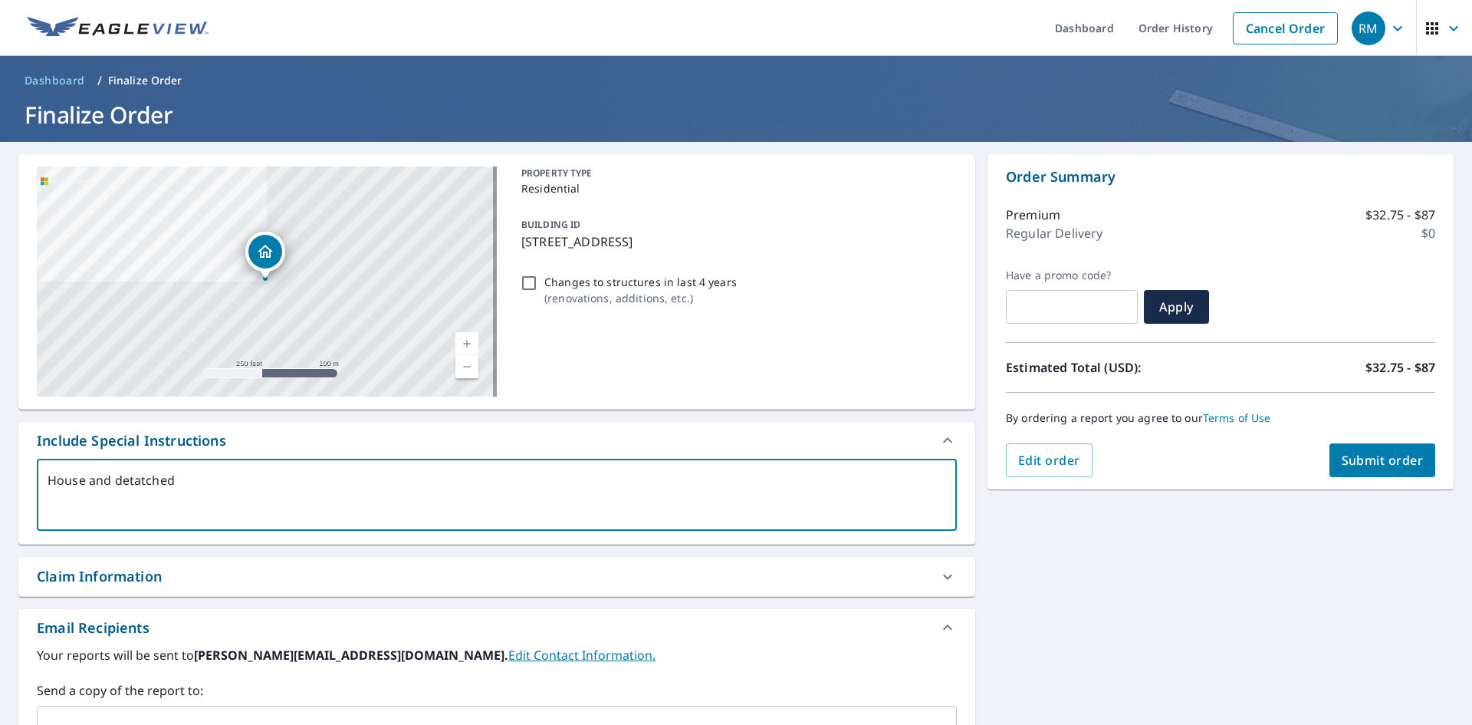
type textarea "x"
type textarea "House and detatched G"
type textarea "x"
type textarea "House and detatched Ga"
type textarea "x"
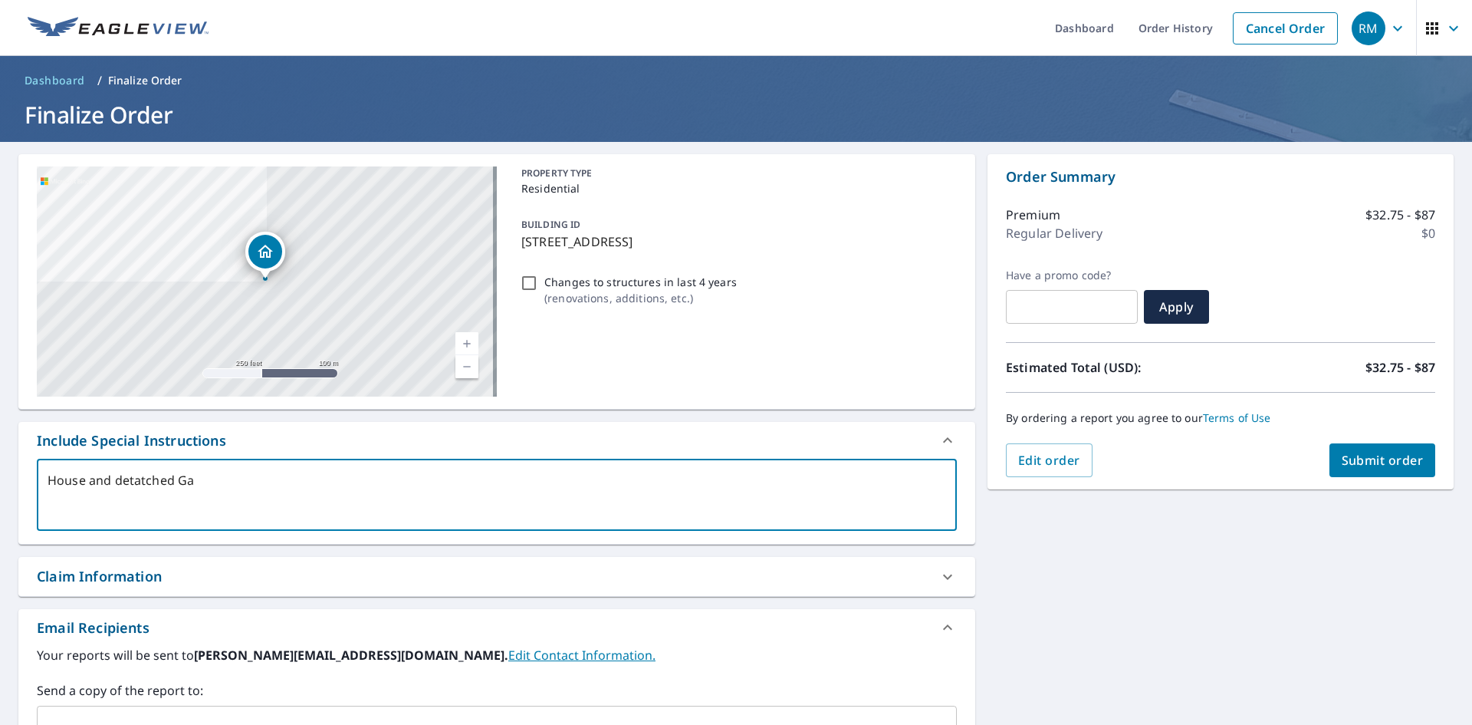
type textarea "House and detatched G"
type textarea "x"
type textarea "House and detatched"
type textarea "x"
type textarea "House and detatched"
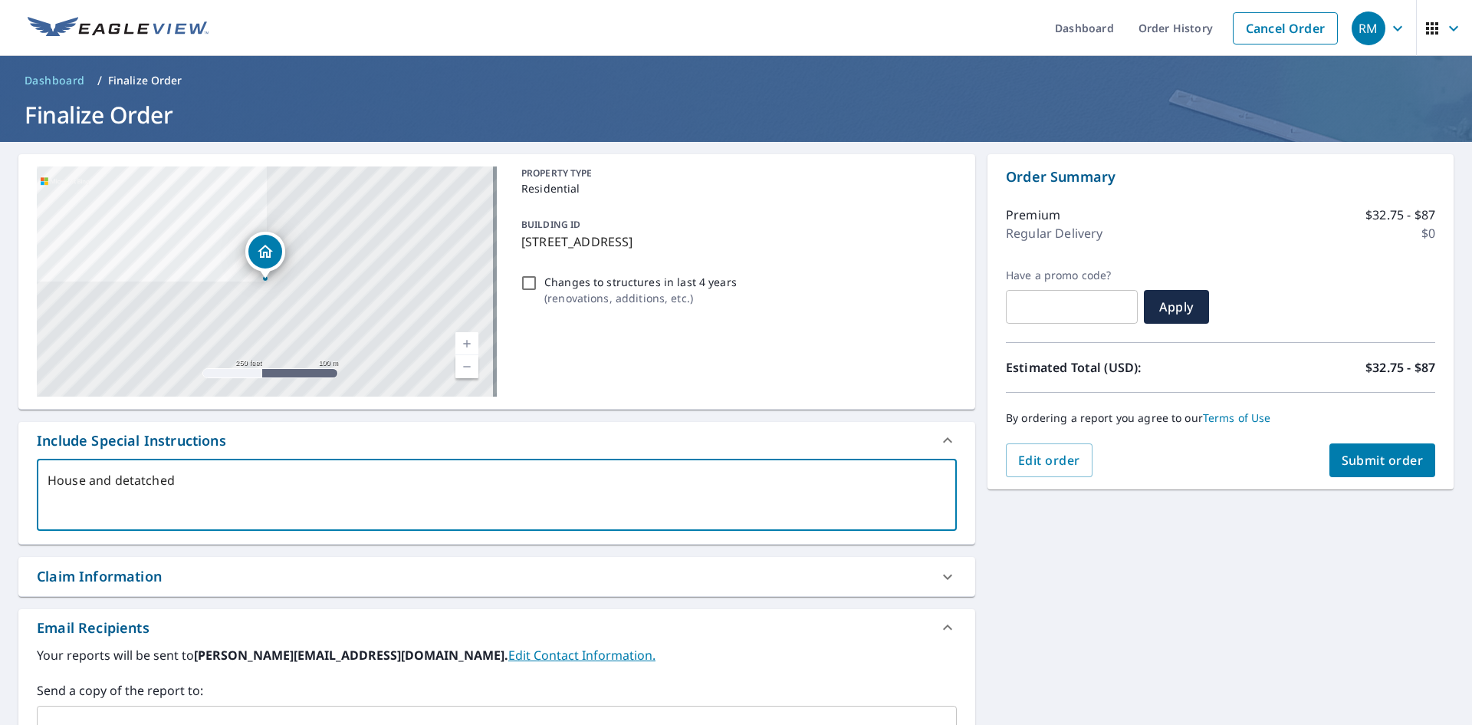
type textarea "x"
type textarea "House and detatche"
type textarea "x"
type textarea "House and detatch"
type textarea "x"
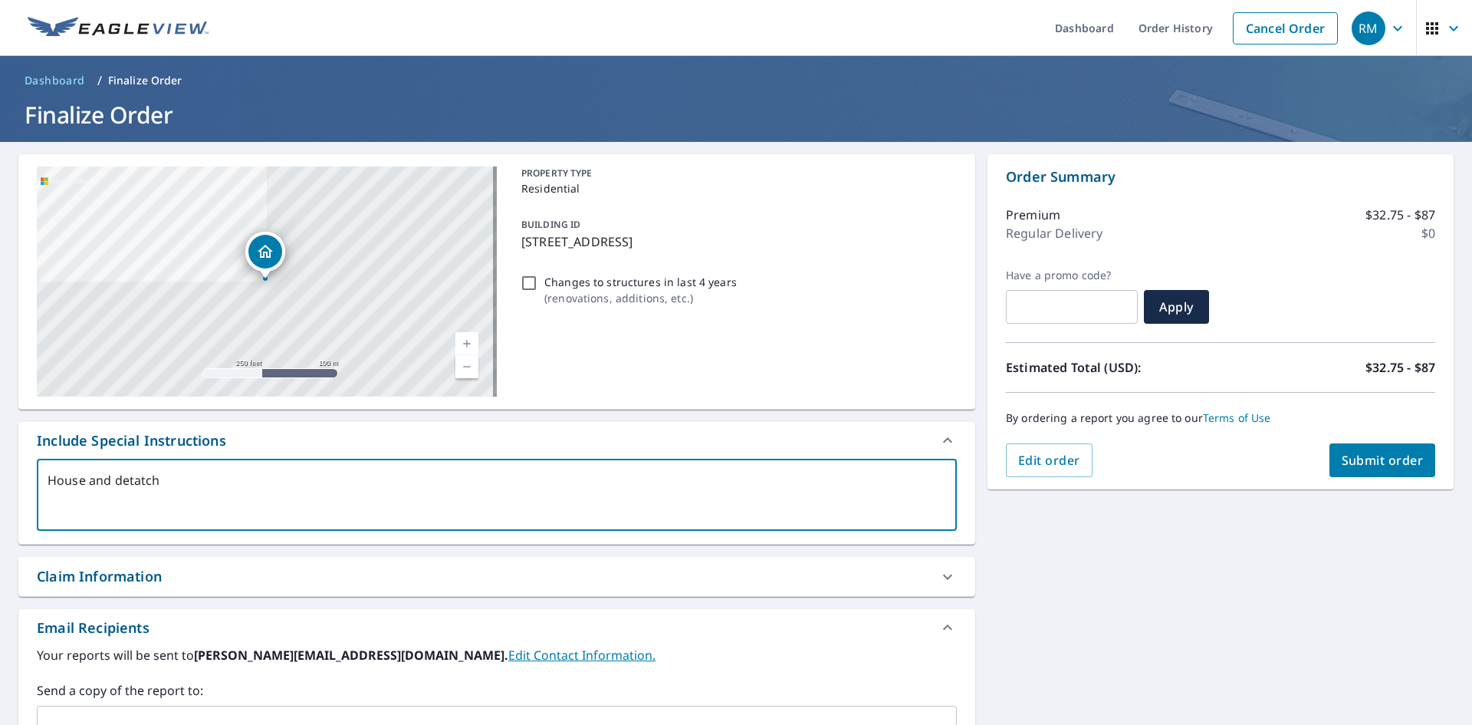
type textarea "House and detatc"
type textarea "x"
type textarea "House and detat"
type textarea "x"
type textarea "House and deta"
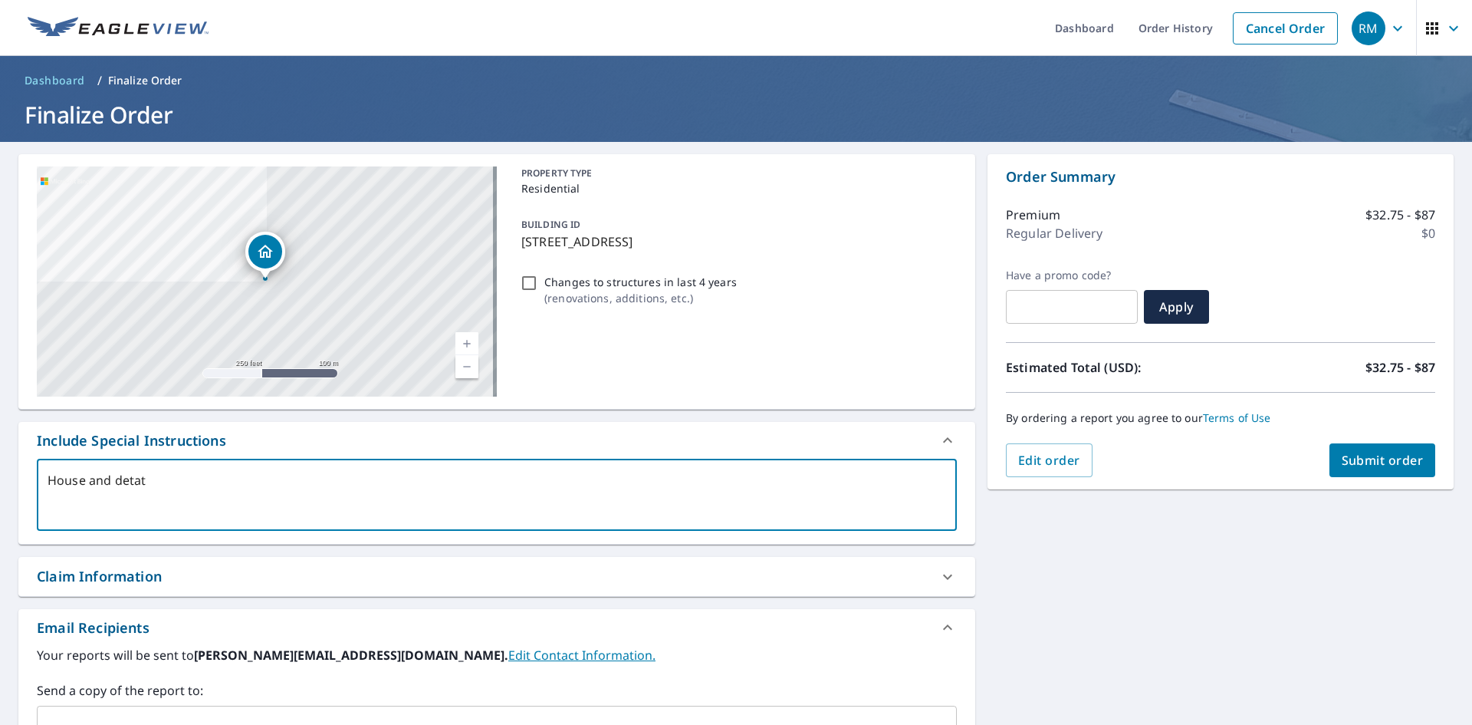
type textarea "x"
type textarea "House and det"
type textarea "x"
type textarea "House and dett"
type textarea "x"
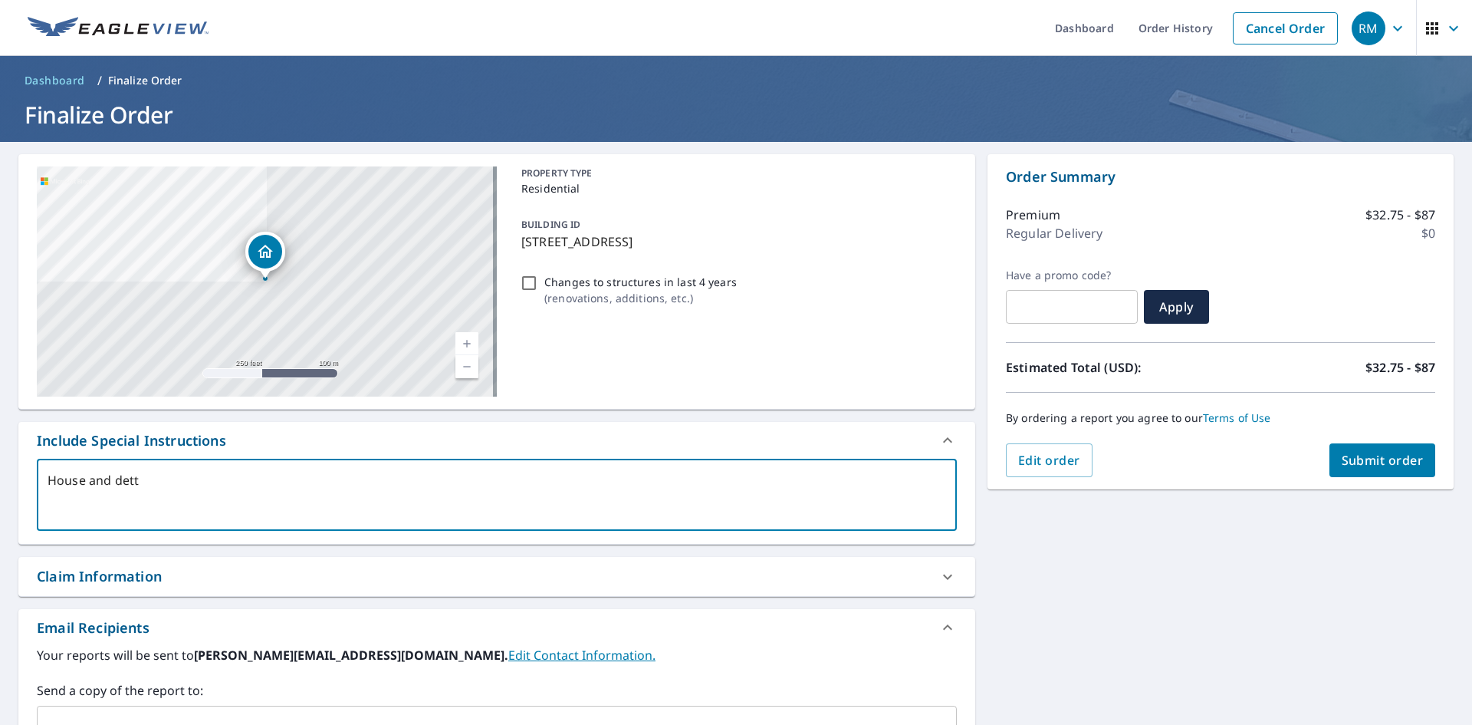
type textarea "House and detta"
type textarea "x"
type textarea "House and dettac"
type textarea "x"
type textarea "House and dettach"
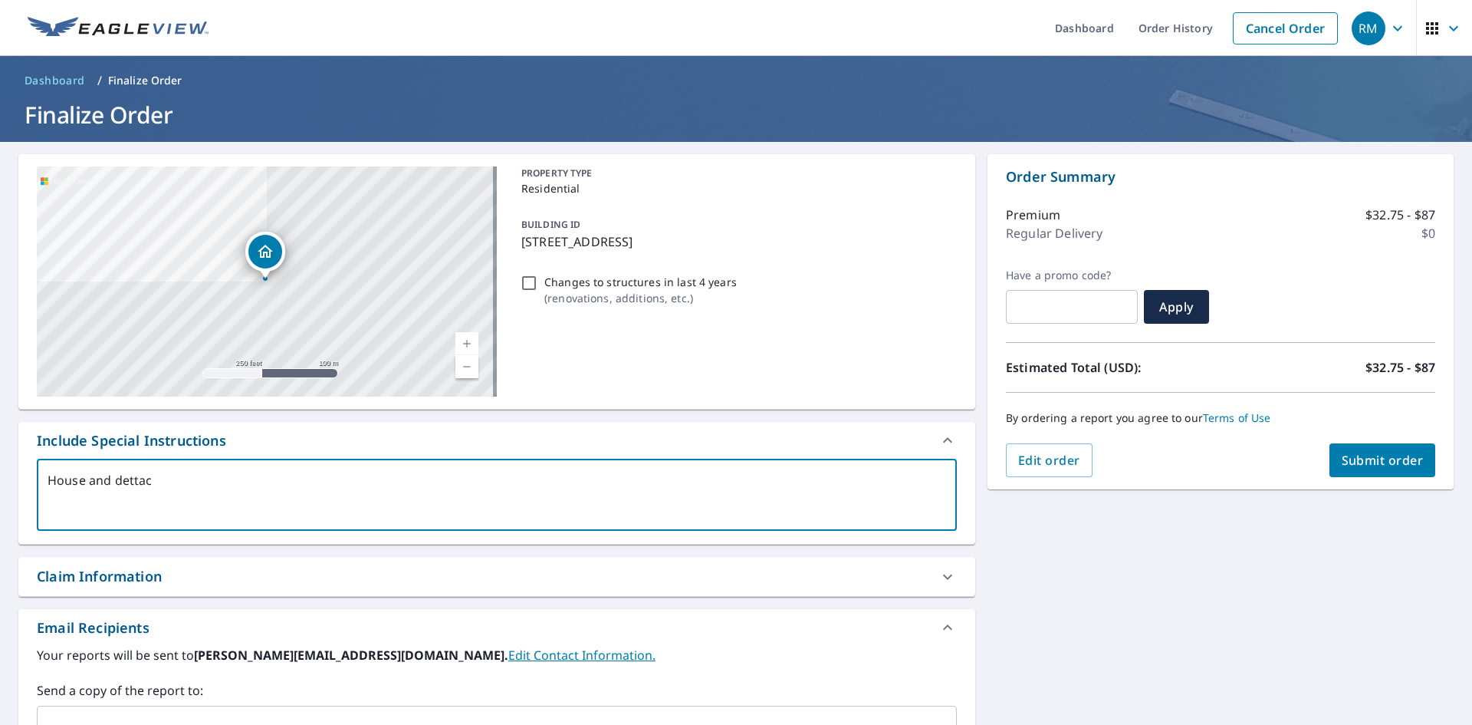
type textarea "x"
type textarea "House and dettache"
type textarea "x"
type textarea "House and dettached"
type textarea "x"
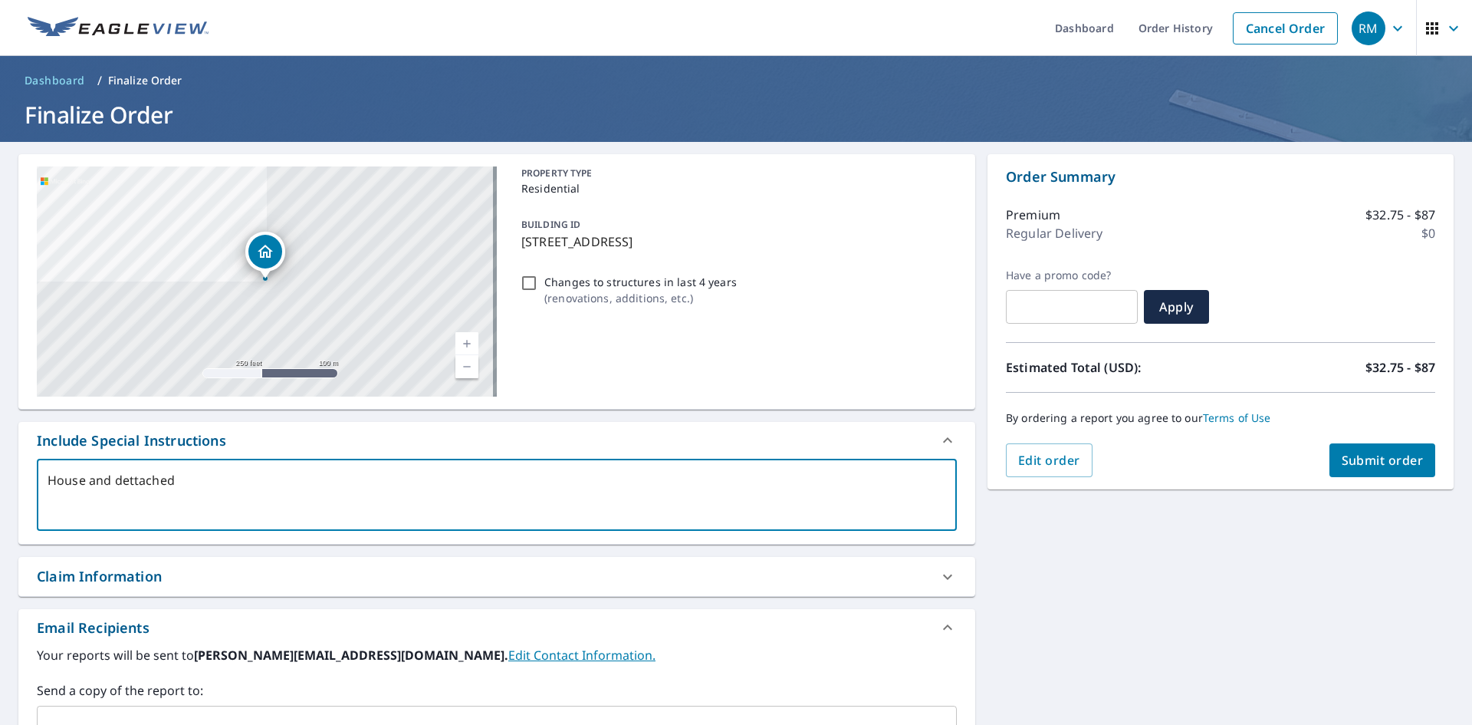
type textarea "House and dettached"
type textarea "x"
type textarea "House and dettached G"
type textarea "x"
type textarea "House and dettached Ga"
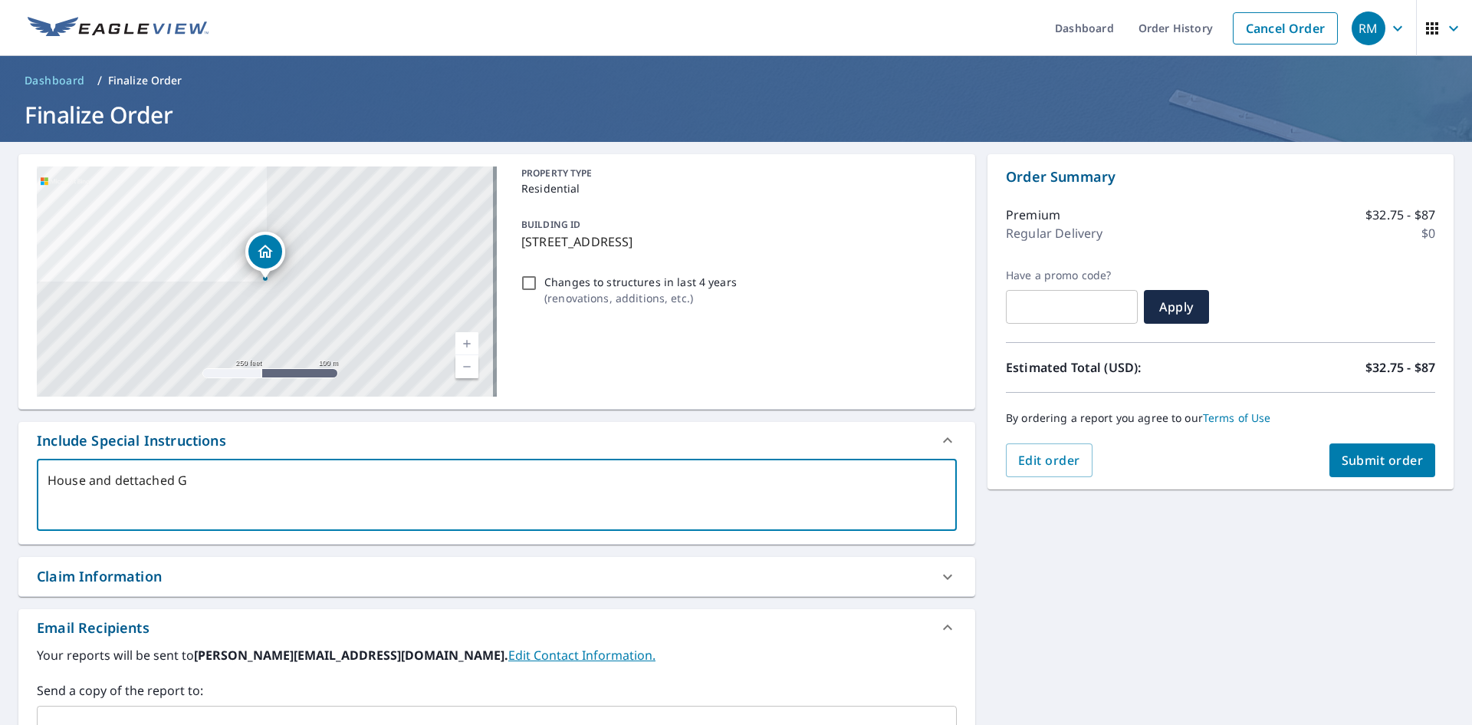
type textarea "x"
type textarea "House and dettached Gar"
type textarea "x"
type textarea "House and dettached Gara"
type textarea "x"
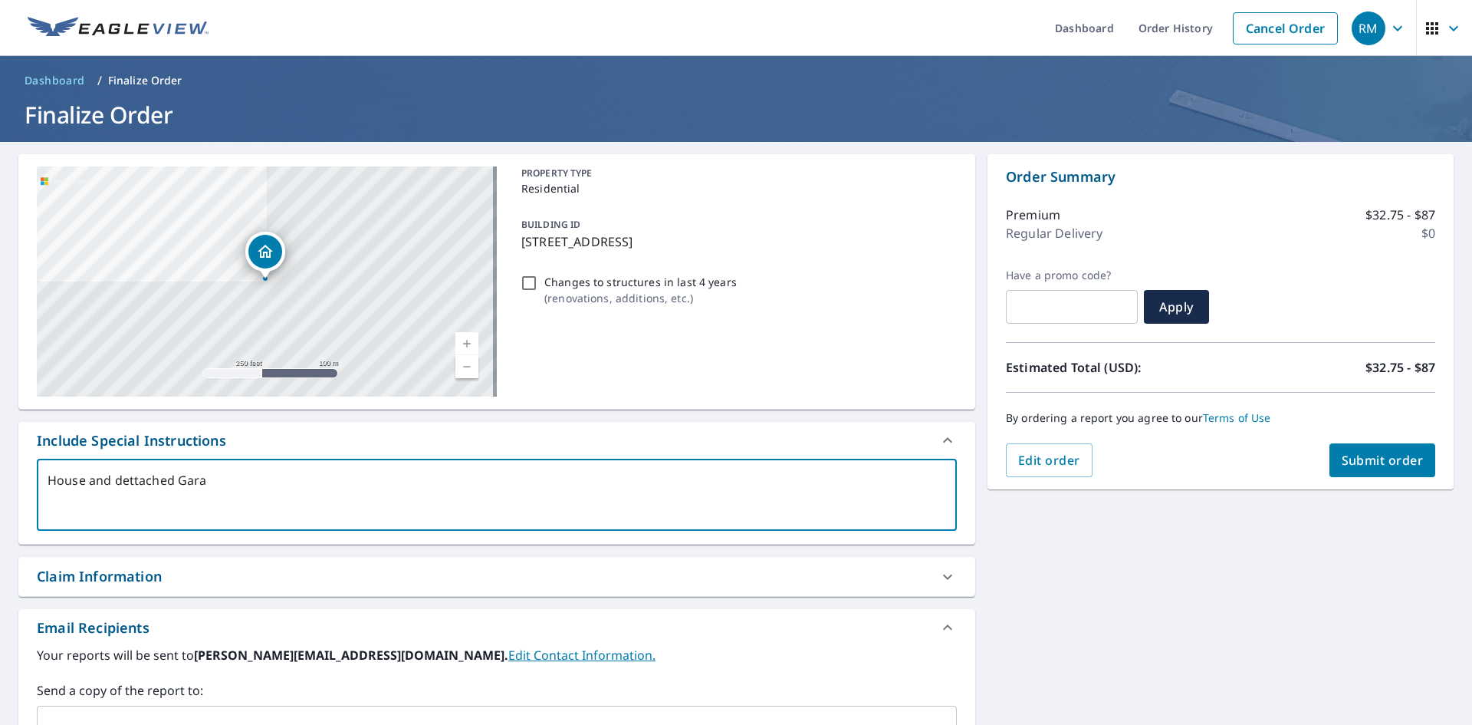
type textarea "House and dettached Garag"
type textarea "x"
type textarea "House and dettached Garage"
type textarea "x"
type textarea "House and dettached Garage"
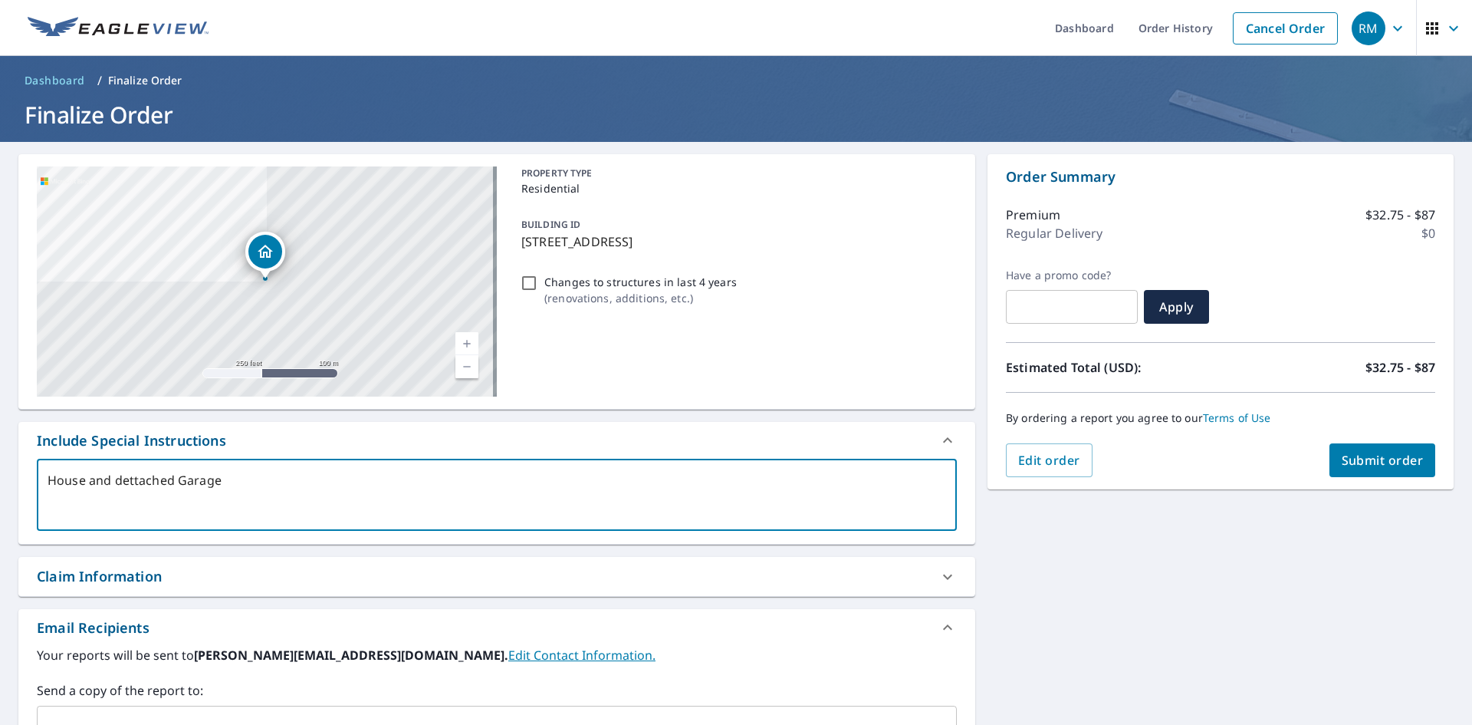
type textarea "x"
click at [161, 480] on textarea "House and dettached Garage" at bounding box center [497, 495] width 899 height 44
type textarea "House and detached Garage"
type textarea "x"
click at [473, 488] on textarea "House and detached Garage" at bounding box center [497, 495] width 899 height 44
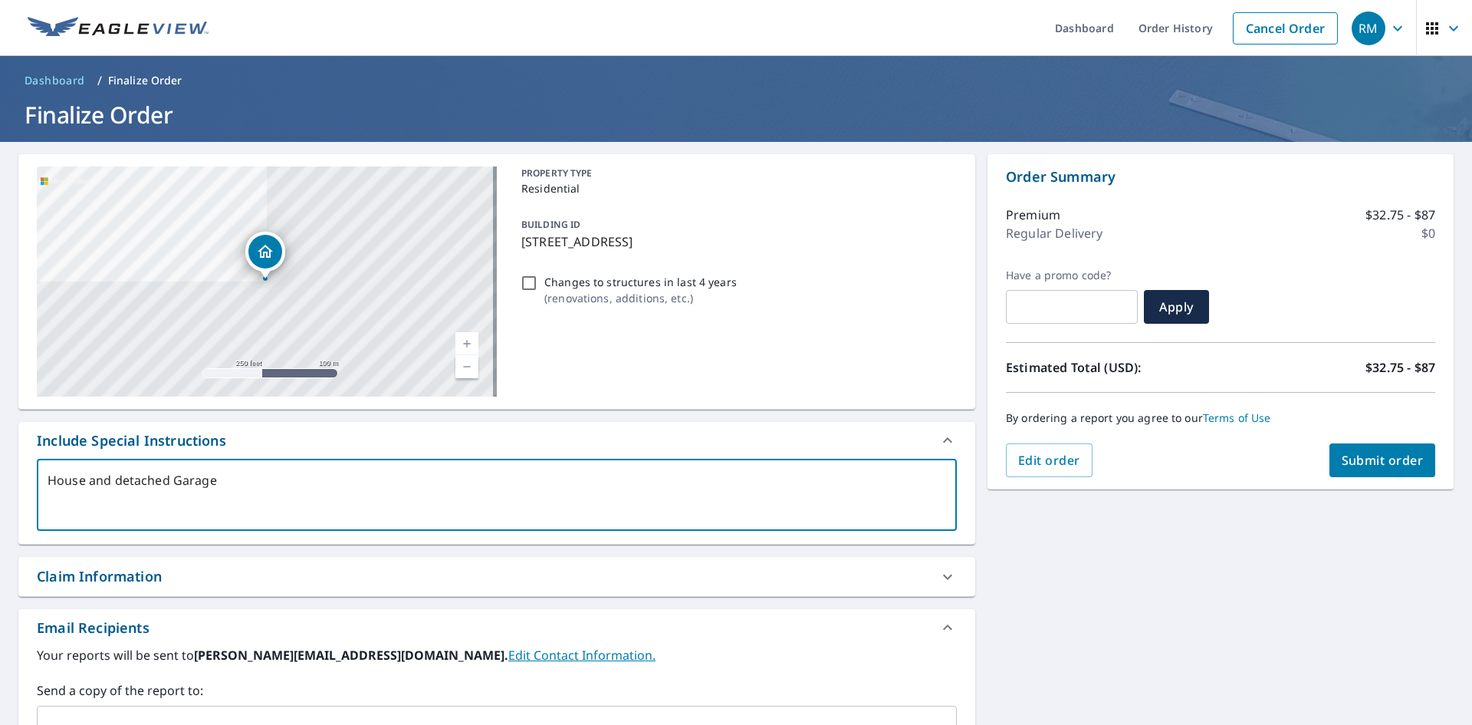
type textarea "House and detached Garage"
click at [1047, 298] on input "text" at bounding box center [1072, 306] width 132 height 43
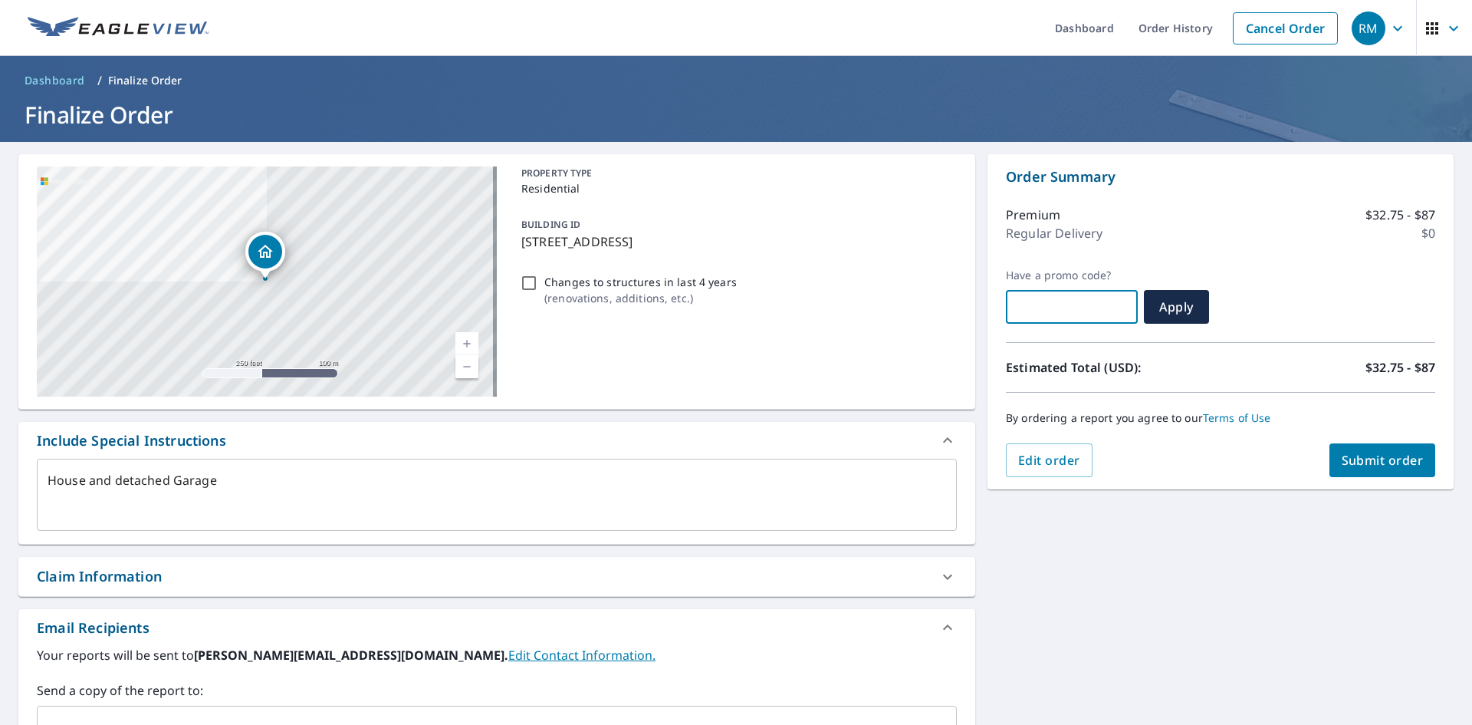
type textarea "x"
type input "J"
type textarea "x"
type input "JR"
type textarea "x"
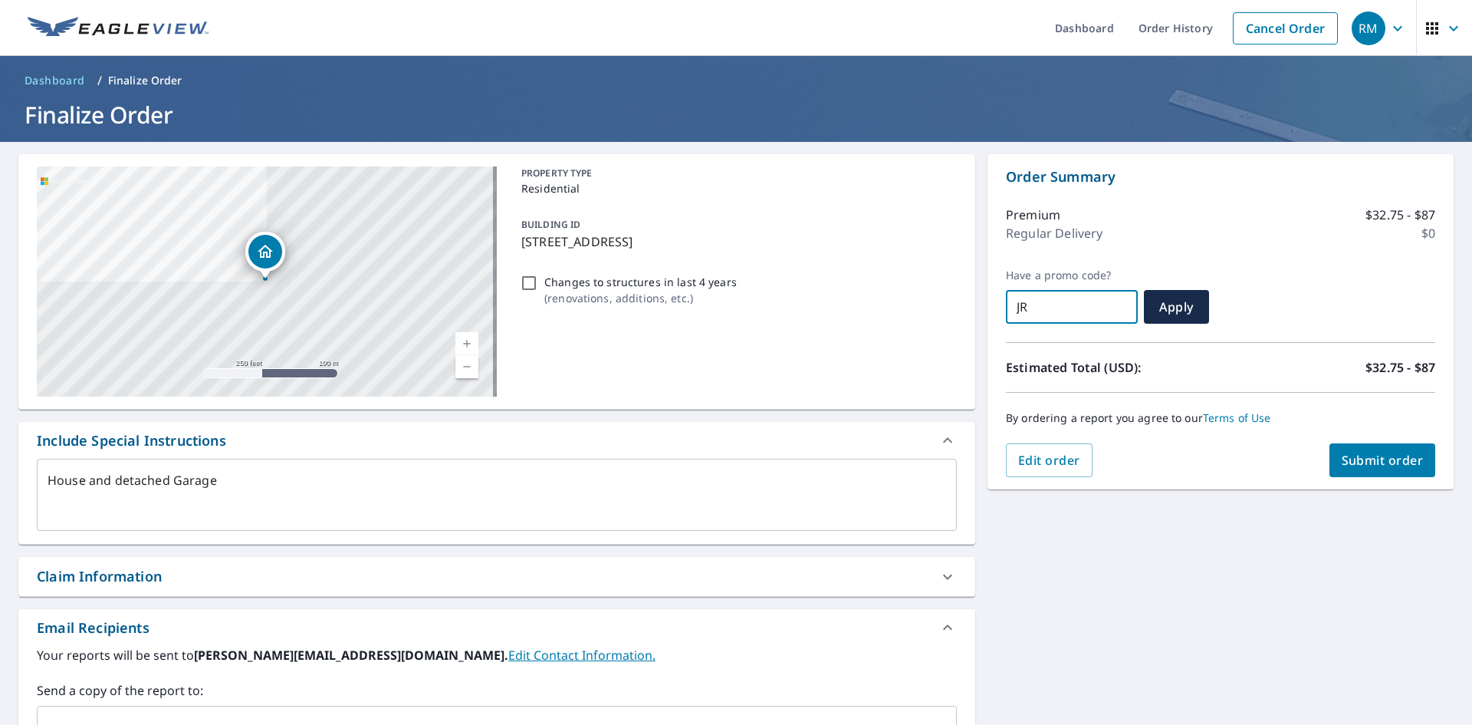
type input "JR3"
type textarea "x"
type input "JR"
type textarea "x"
type input "JR2"
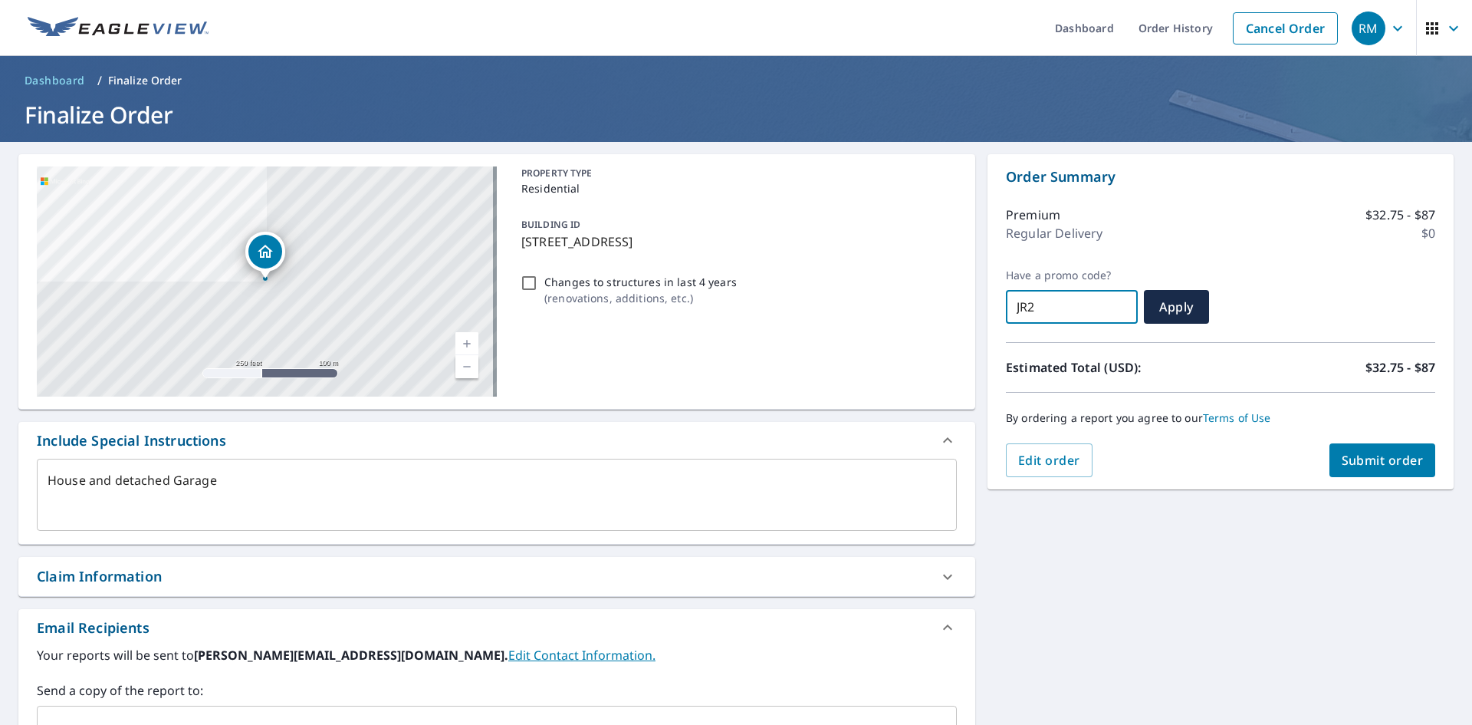
type textarea "x"
type input "JR25"
type textarea "x"
type input "JR25-"
type textarea "x"
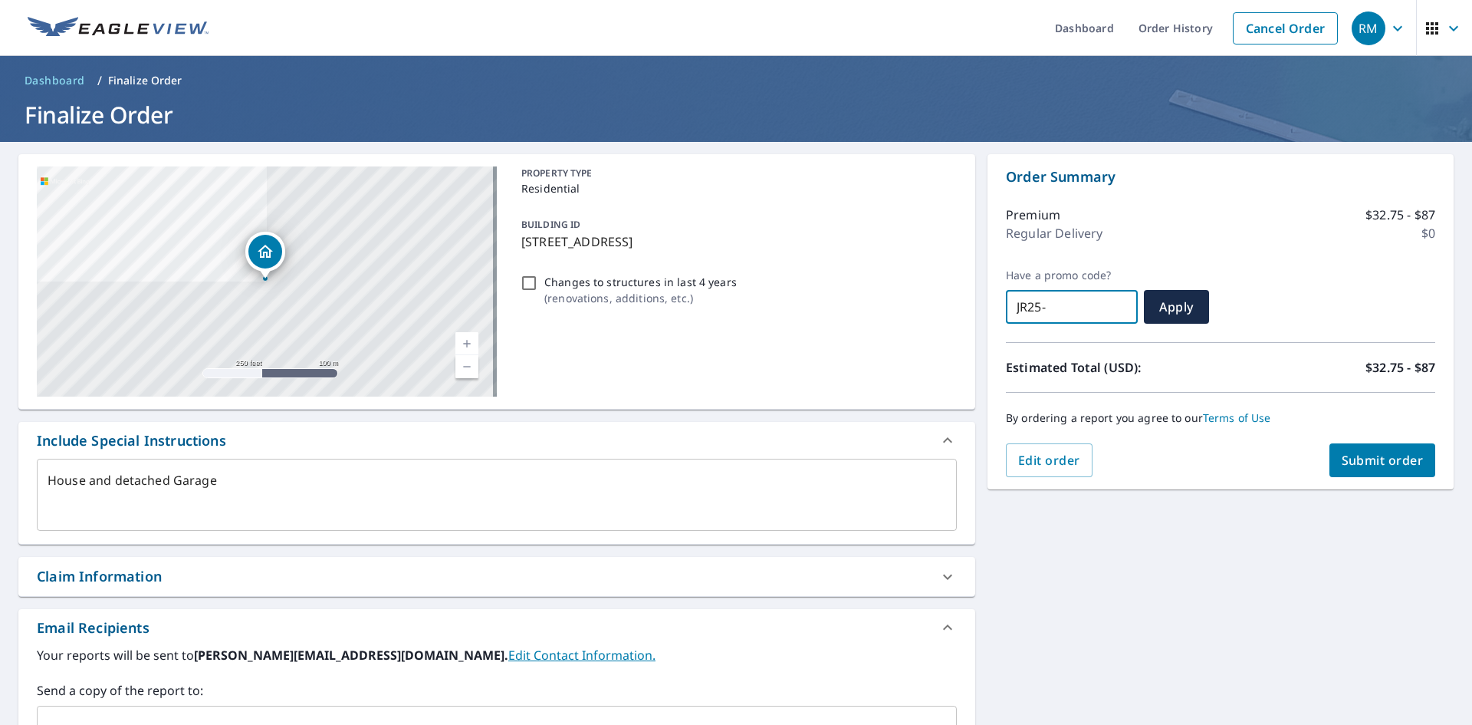
type input "JR25-Q"
type textarea "x"
type input "JR25-QW"
type textarea "x"
type input "JR25-Q"
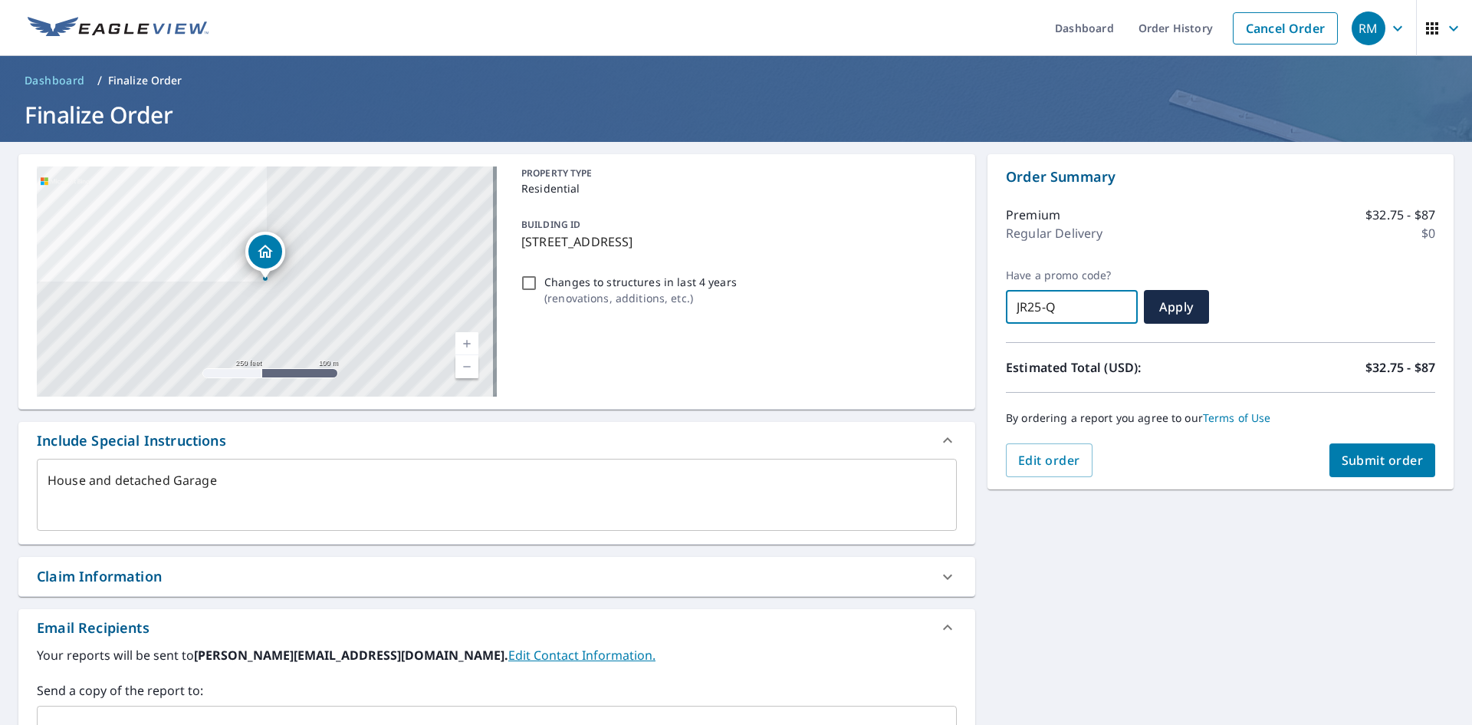
type textarea "x"
type input "JR25-QR"
type textarea "x"
type input "JR25-QRI"
type textarea "x"
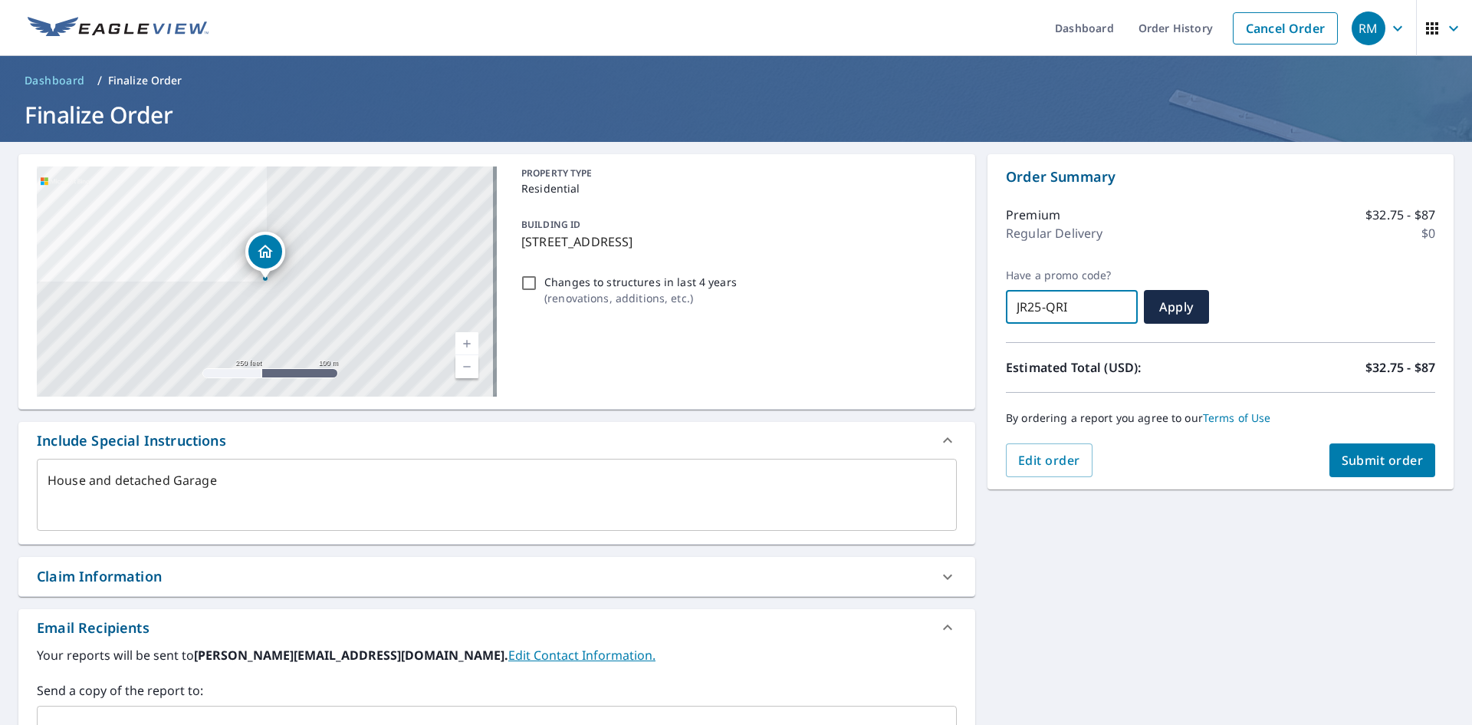
type input "JR25-QRIW"
type textarea "x"
type input "JR25-QRIWJ"
type textarea "x"
type input "JR25-QRIWJ-"
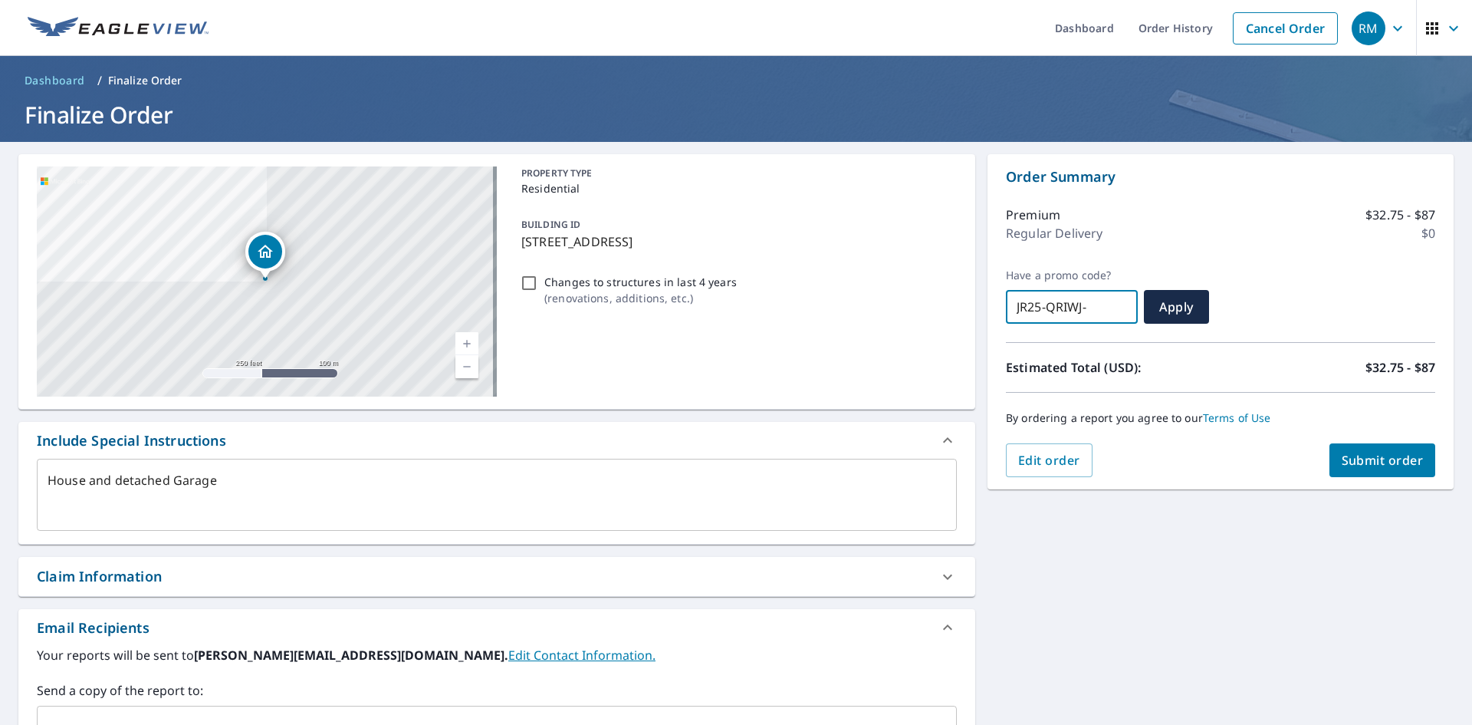
type textarea "x"
type input "JR25-QRIWJ-K"
type textarea "x"
type input "JR25-QRIWJ-K5"
type textarea "x"
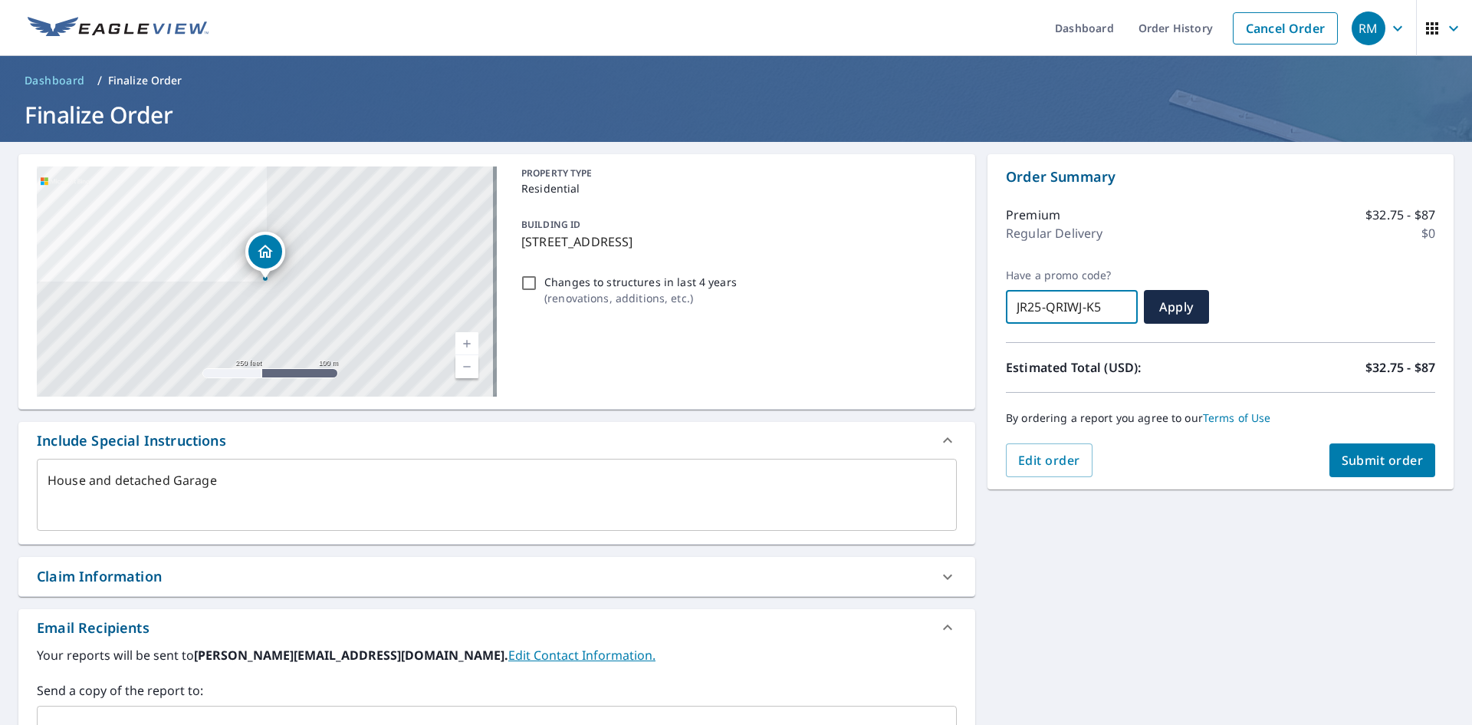
type input "JR25-QRIWJ-K54"
type textarea "x"
type input "JR25-QRIWJ-K54k"
type textarea "x"
type input "JR25-QRIWJ-K54"
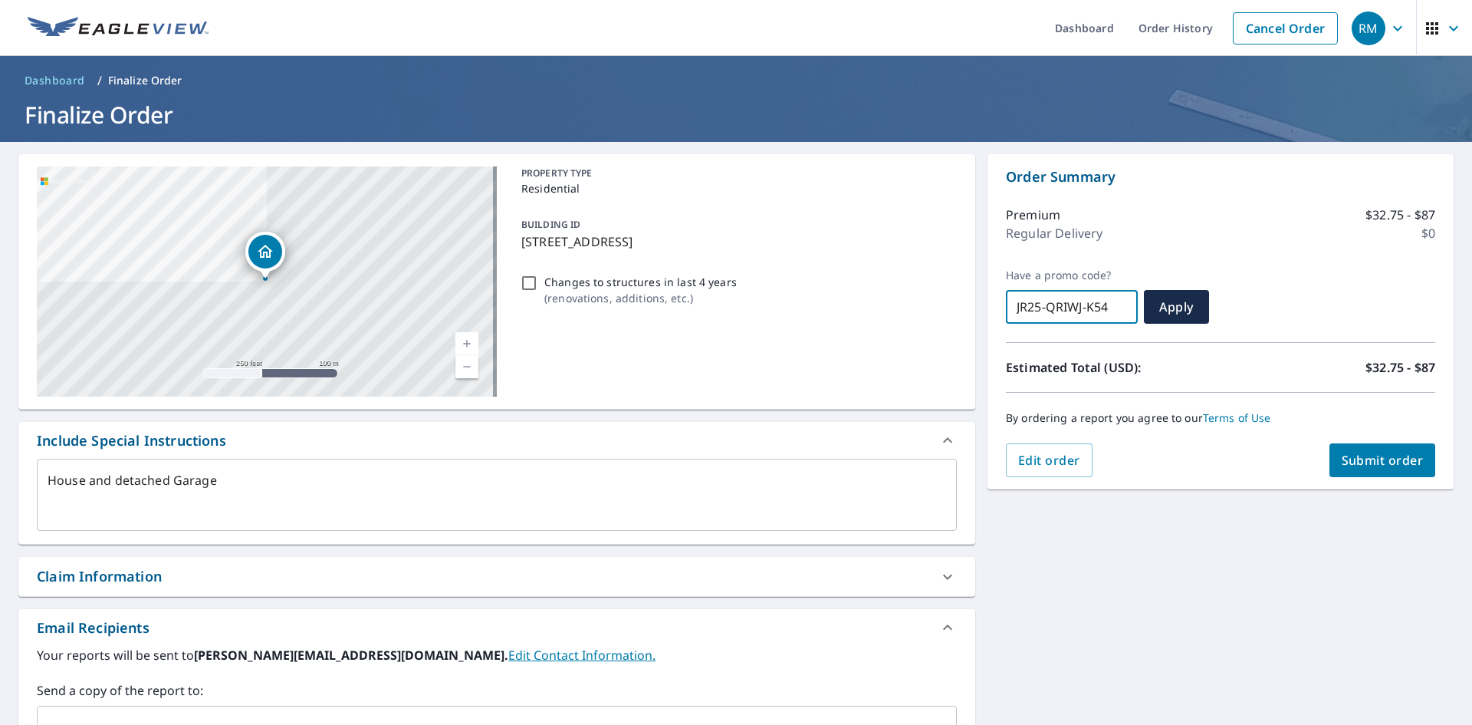
type textarea "x"
type input "JR25-QRIWJ-K54K"
type textarea "x"
type input "JR25-QRIWJ-K54KK"
click at [1177, 317] on button "Apply" at bounding box center [1176, 307] width 65 height 34
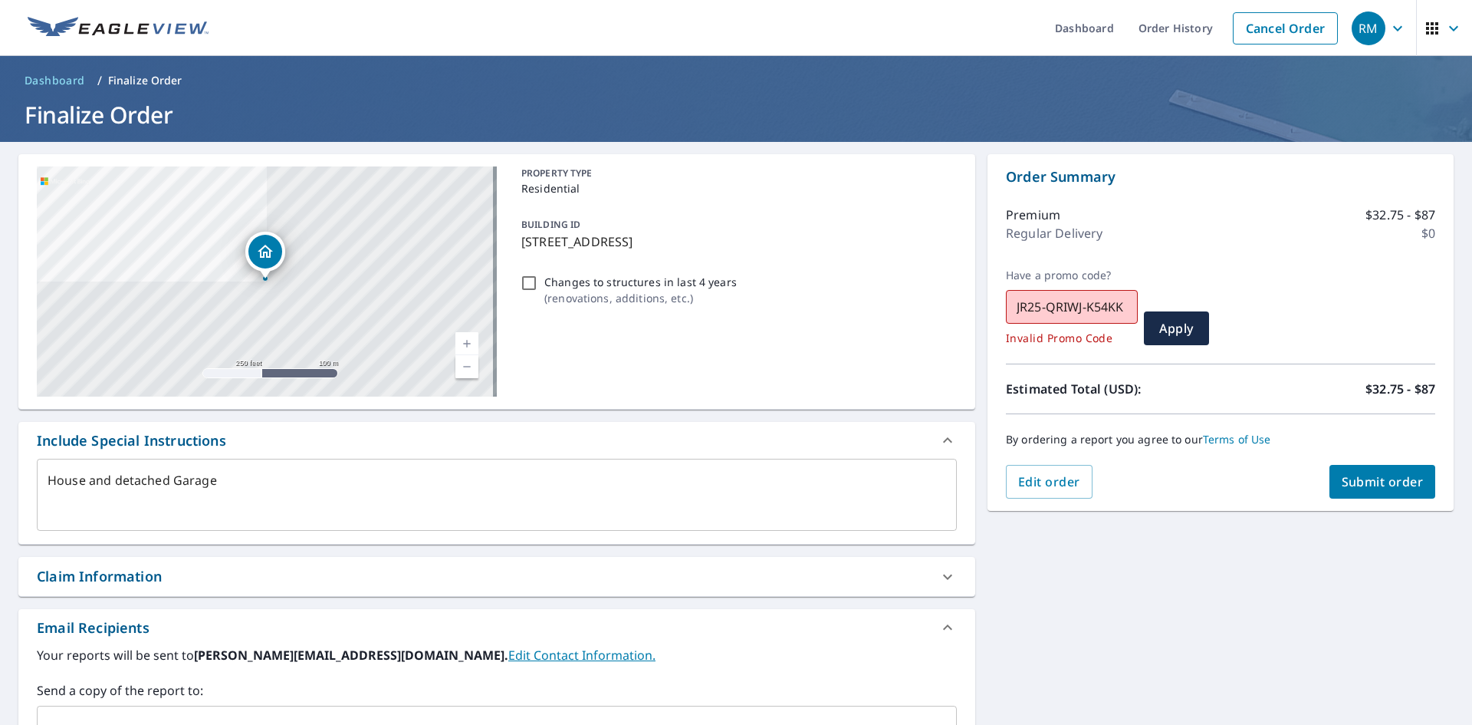
click at [1120, 307] on input "JR25-QRIWJ-K54KK" at bounding box center [1072, 306] width 132 height 43
drag, startPoint x: 1057, startPoint y: 310, endPoint x: 1106, endPoint y: 363, distance: 72.7
click at [1059, 313] on input "JR25-QRIWJ-K54KK" at bounding box center [1072, 306] width 132 height 43
type textarea "x"
click at [1106, 307] on input "JR25-QR1WJ-K54KK" at bounding box center [1072, 306] width 132 height 43
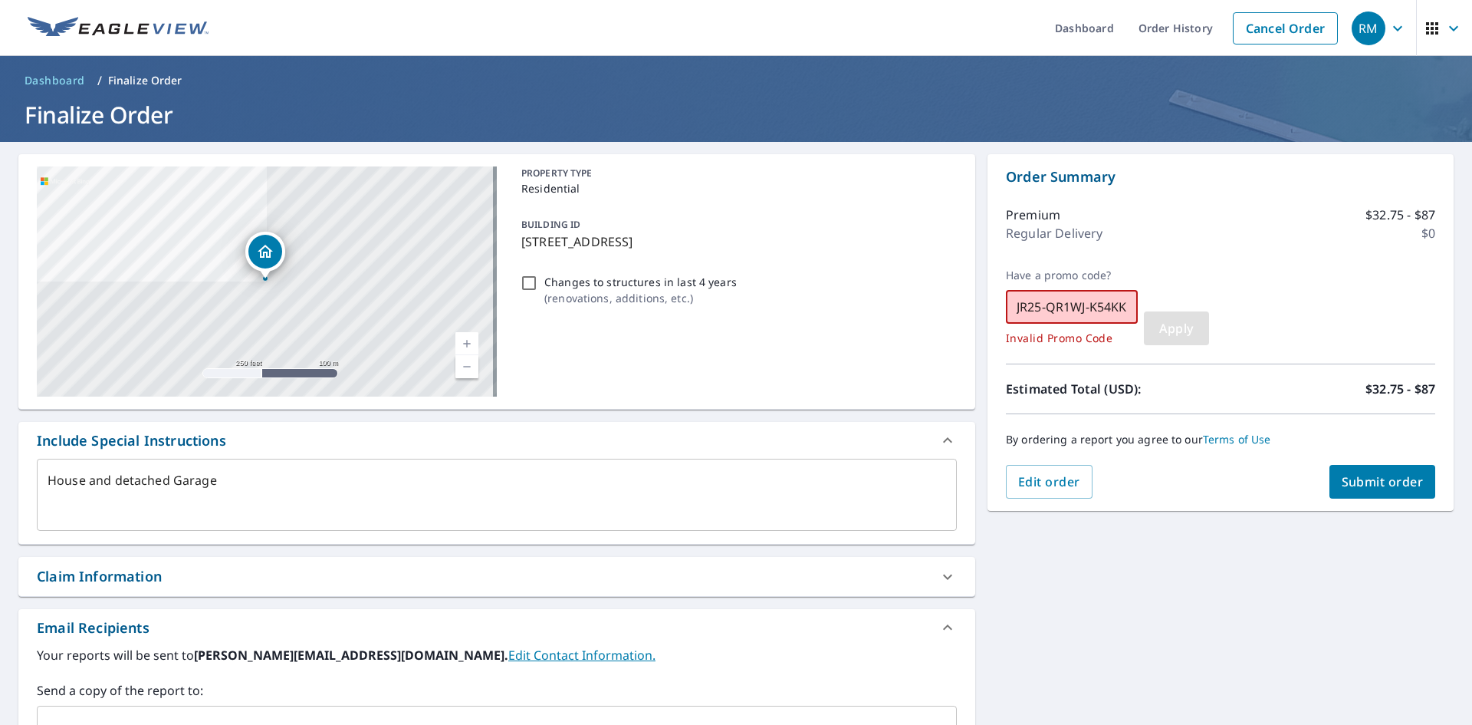
type input "JR25-QR1WJ-K54KK"
click at [1192, 337] on button "Apply" at bounding box center [1176, 328] width 65 height 34
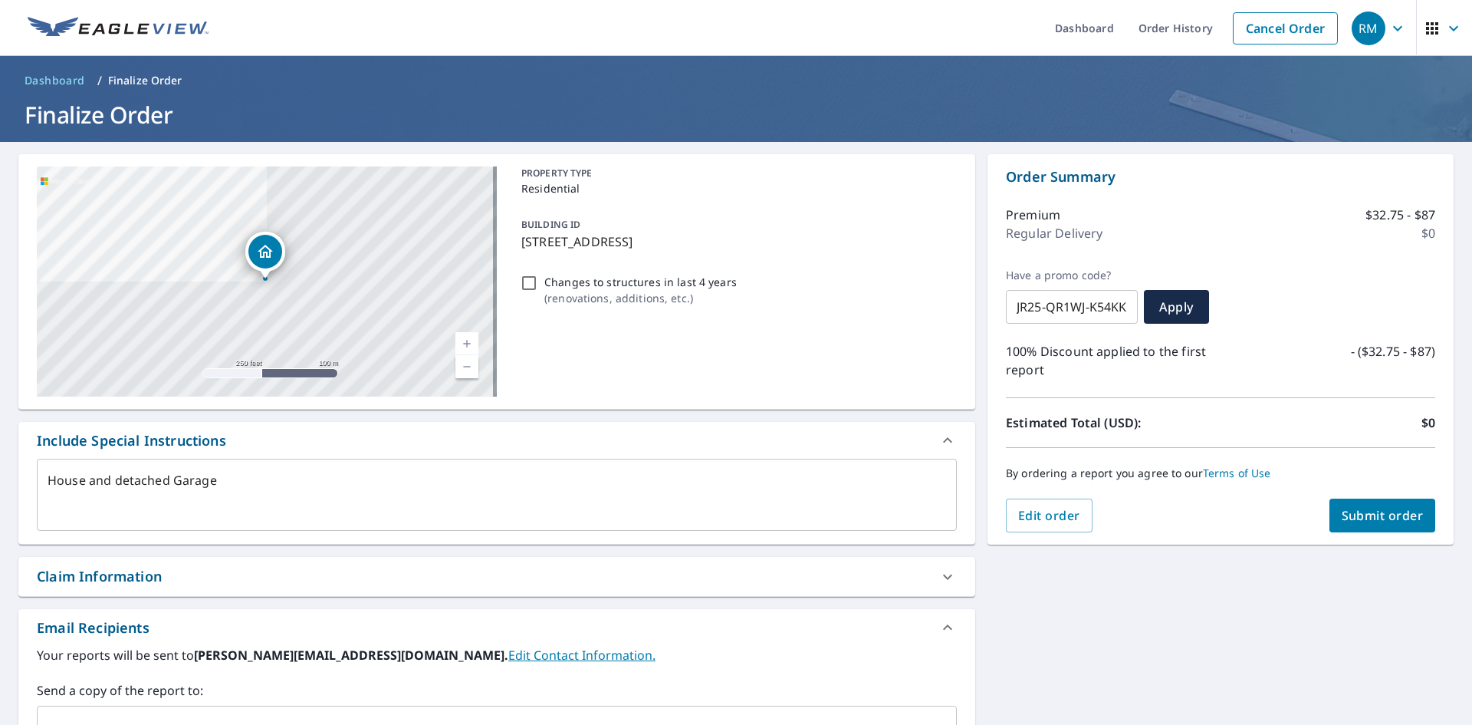
click at [1367, 519] on span "Submit order" at bounding box center [1383, 515] width 82 height 17
type textarea "x"
